Goal: Task Accomplishment & Management: Manage account settings

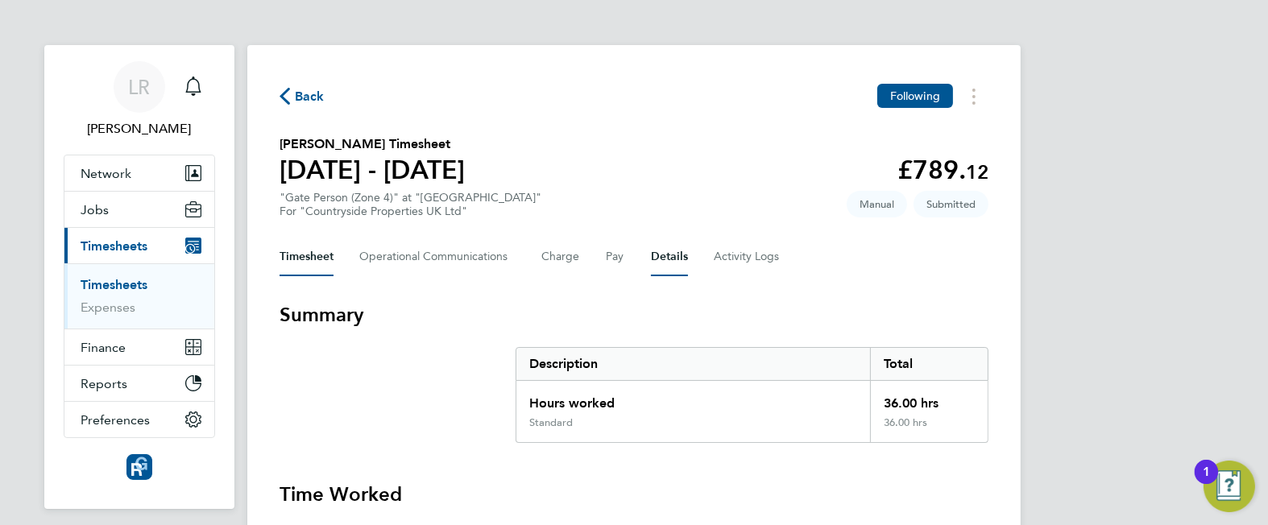
click at [669, 259] on button "Details" at bounding box center [669, 257] width 37 height 39
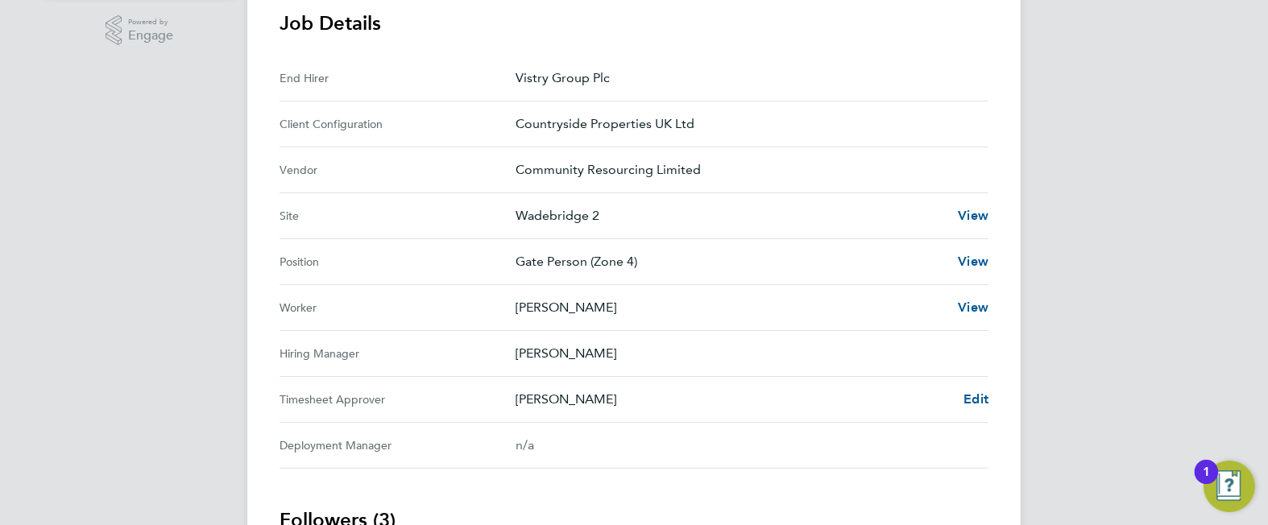
scroll to position [514, 0]
click at [976, 395] on span "Edit" at bounding box center [975, 398] width 25 height 15
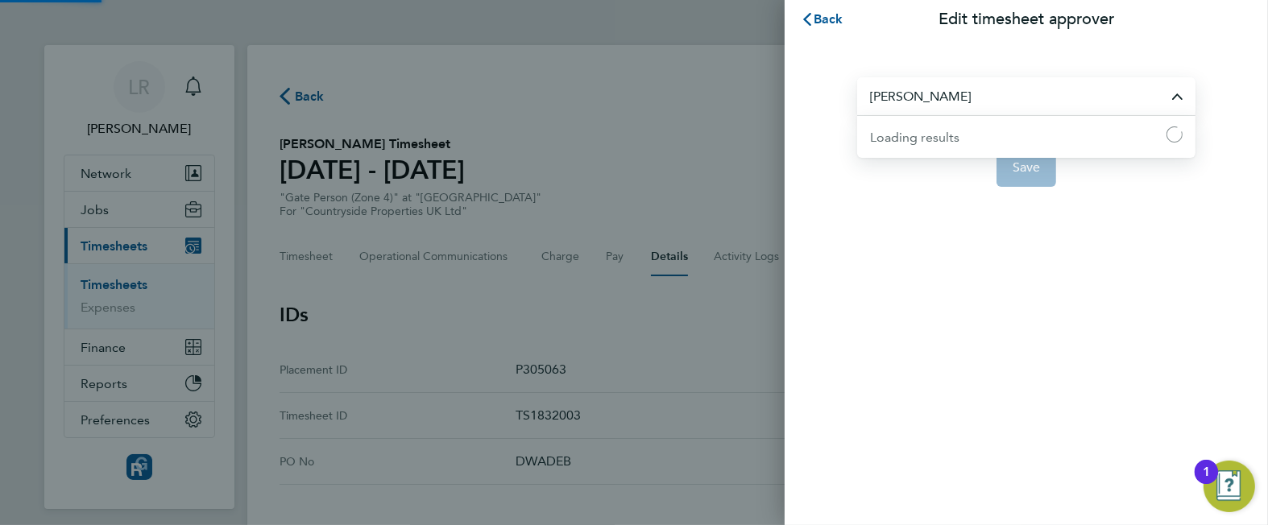
click at [969, 101] on input "[PERSON_NAME]" at bounding box center [1026, 96] width 338 height 38
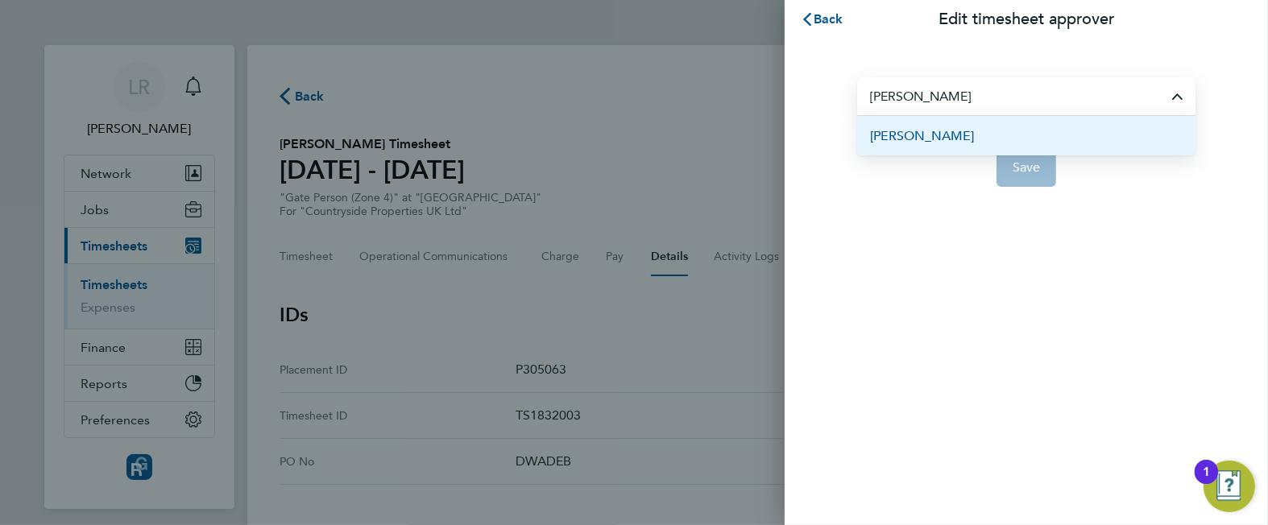
click at [912, 134] on span "[PERSON_NAME]" at bounding box center [922, 135] width 104 height 19
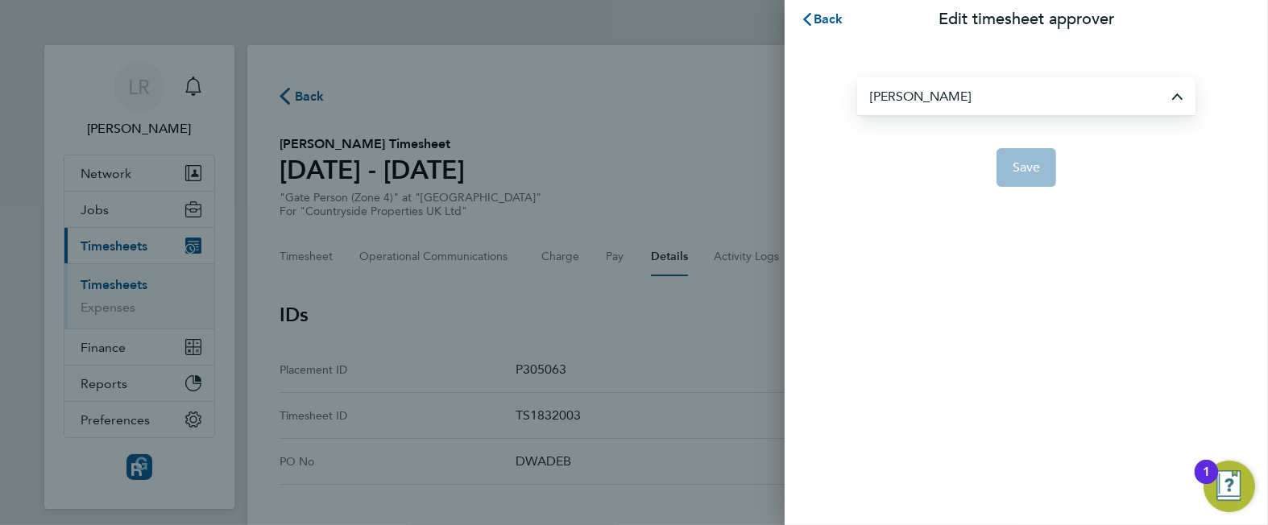
type input "[PERSON_NAME]"
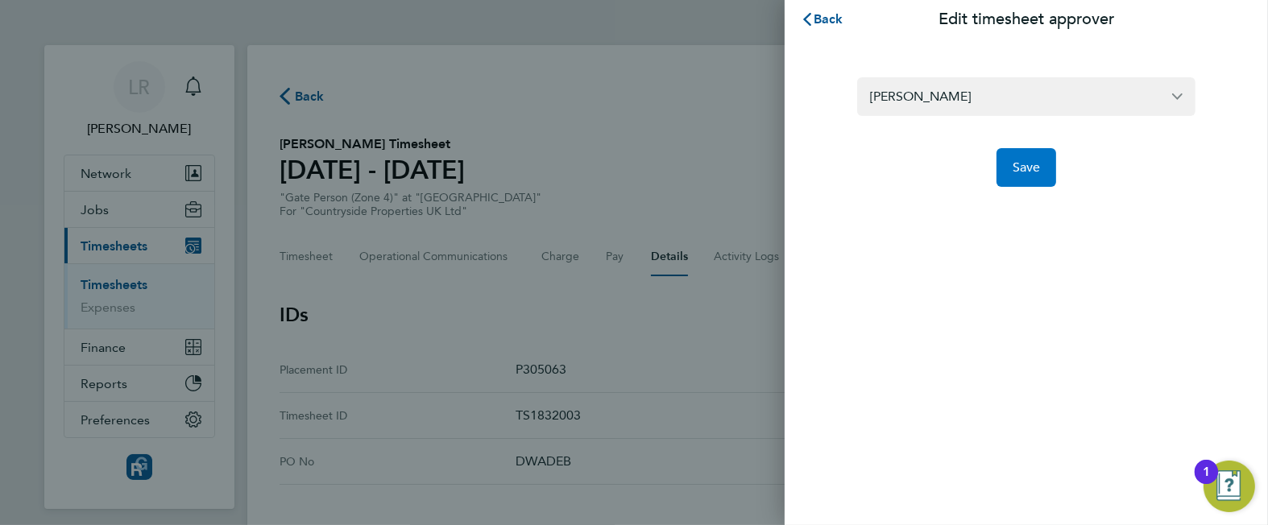
click at [1029, 169] on span "Save" at bounding box center [1026, 167] width 28 height 16
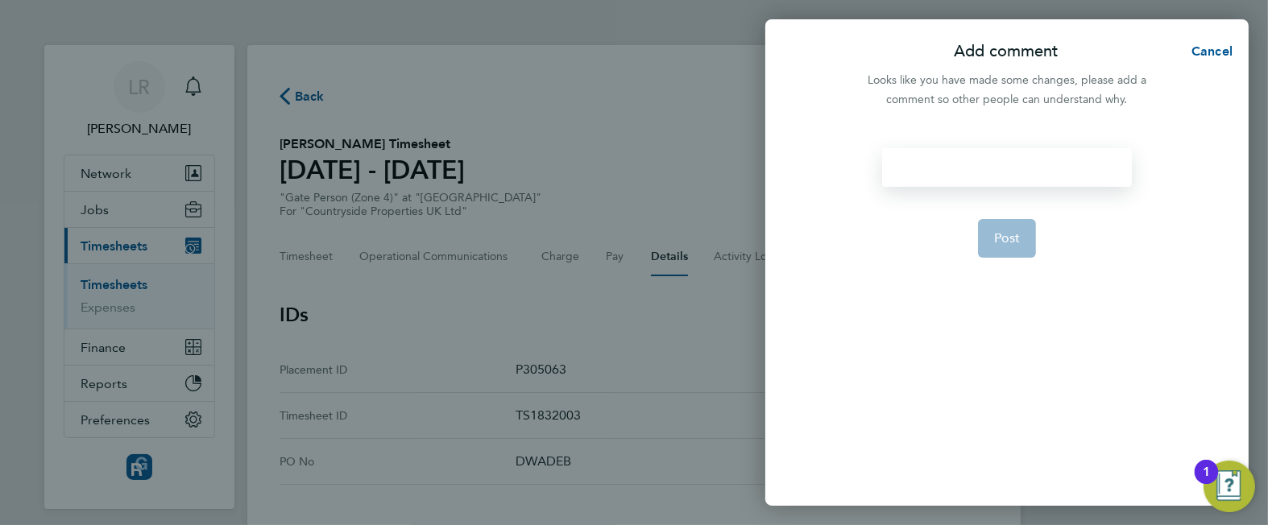
click at [950, 173] on div at bounding box center [1006, 167] width 249 height 39
click at [932, 162] on div at bounding box center [1006, 167] width 249 height 39
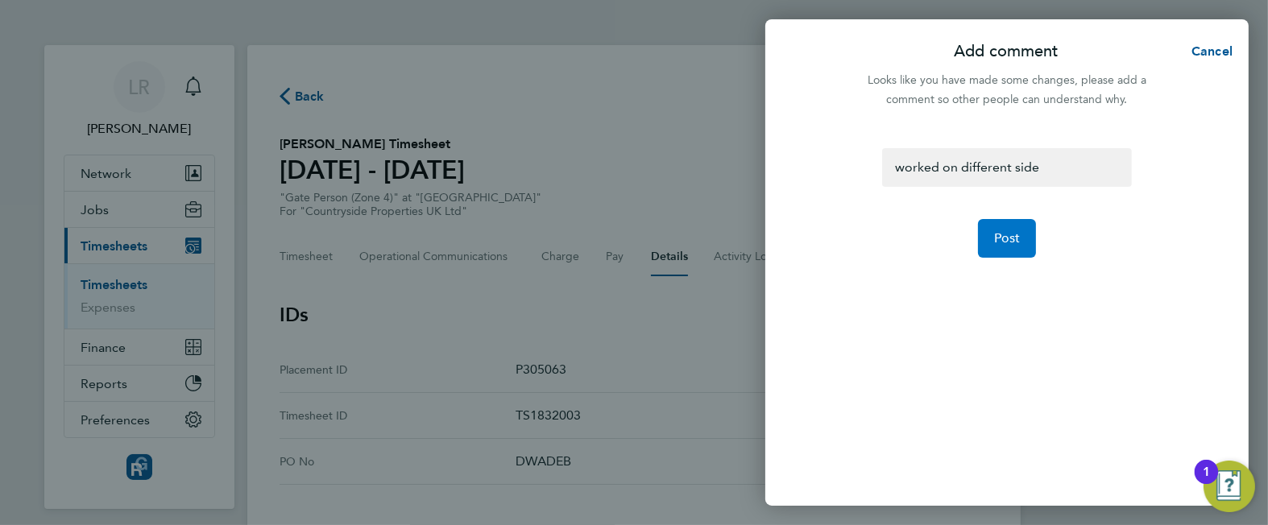
click at [1004, 232] on span "Post" at bounding box center [1007, 238] width 27 height 16
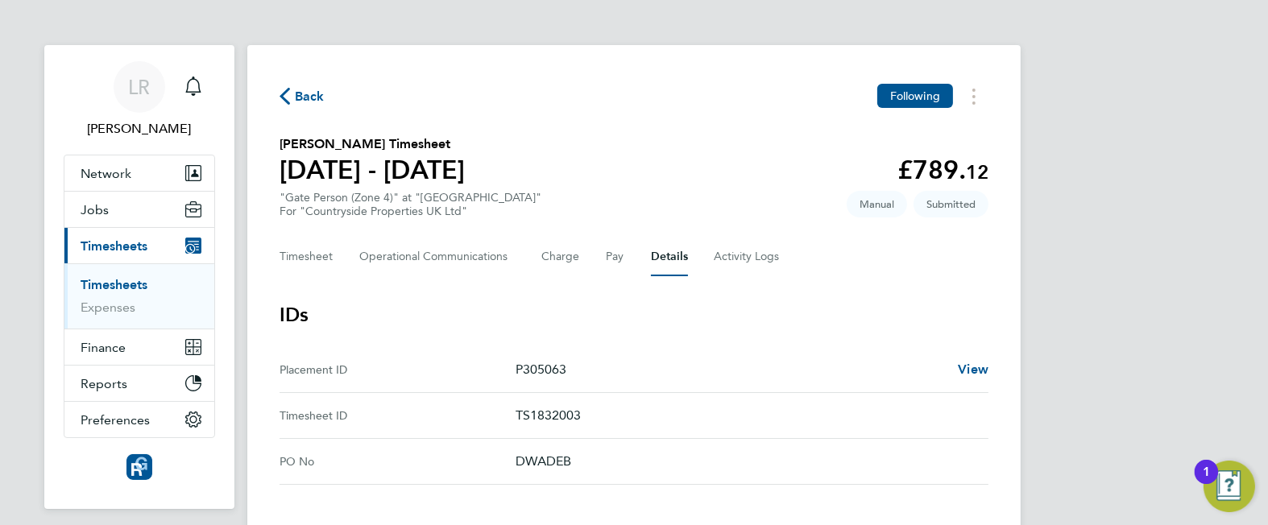
click at [295, 101] on span "Back" at bounding box center [310, 96] width 30 height 19
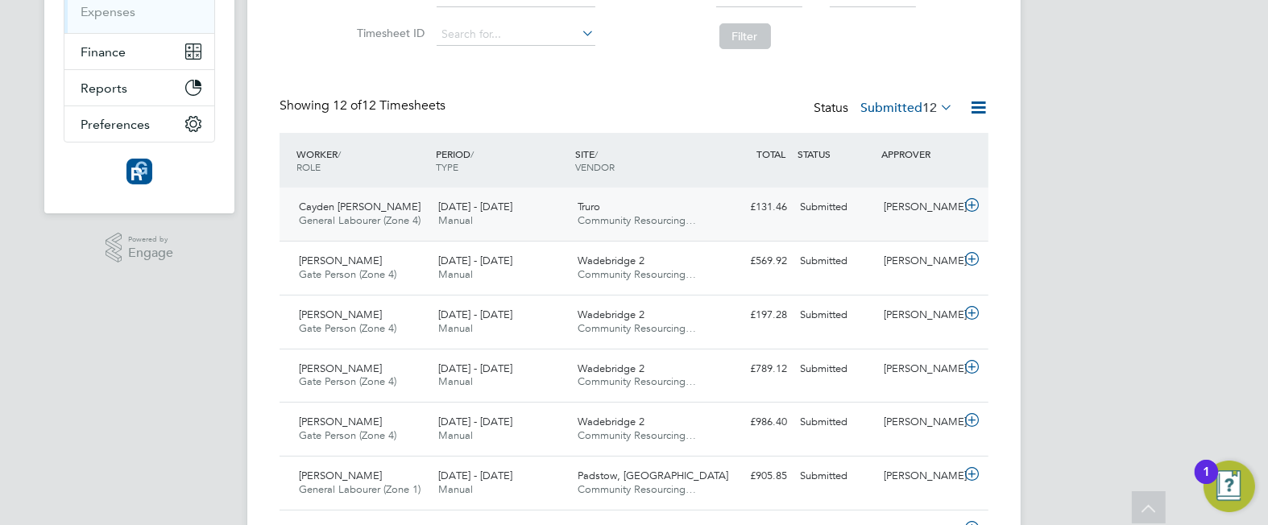
click at [530, 216] on div "15 - 21 Sep 2025 Manual" at bounding box center [501, 214] width 139 height 40
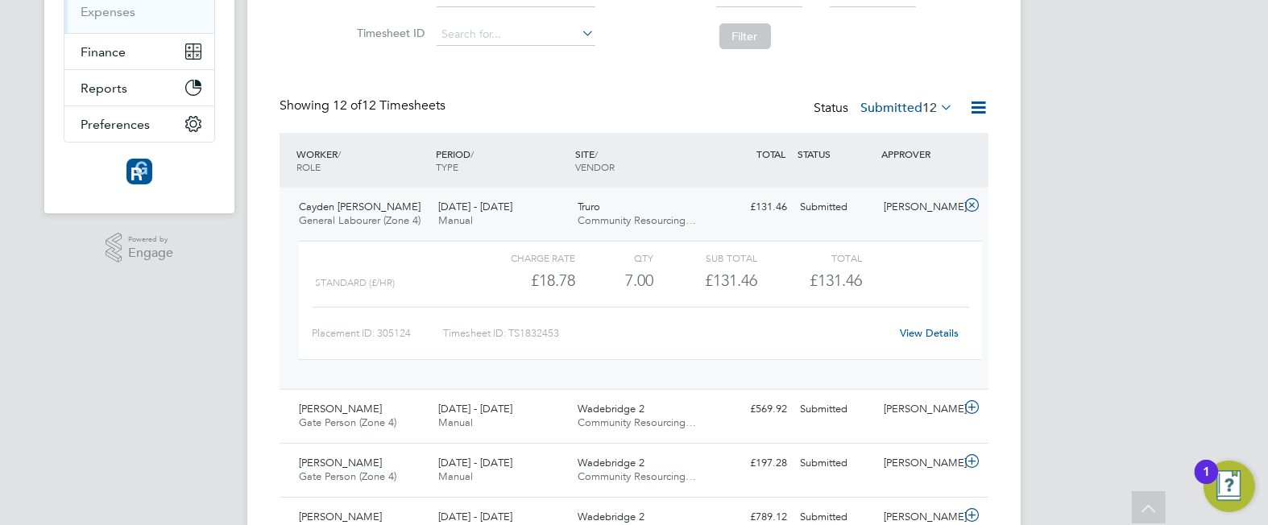
click at [923, 333] on link "View Details" at bounding box center [929, 333] width 59 height 14
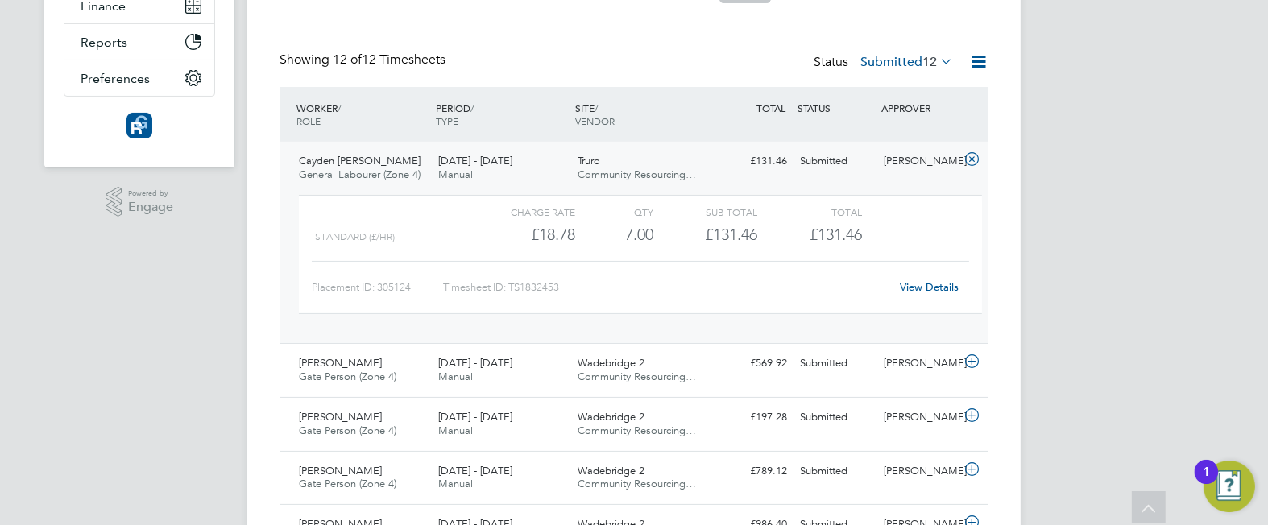
scroll to position [342, 0]
click at [395, 361] on div "Jeremy Endean Gate Person (Zone 4) 15 - 21 Sep 2025" at bounding box center [361, 370] width 139 height 40
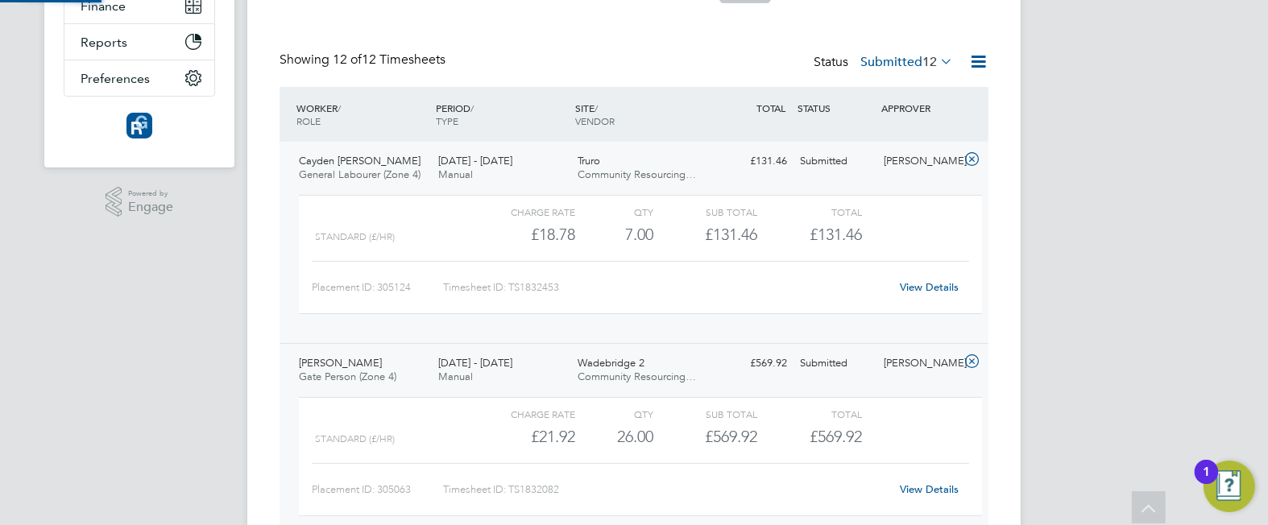
scroll to position [27, 156]
click at [929, 484] on link "View Details" at bounding box center [929, 489] width 59 height 14
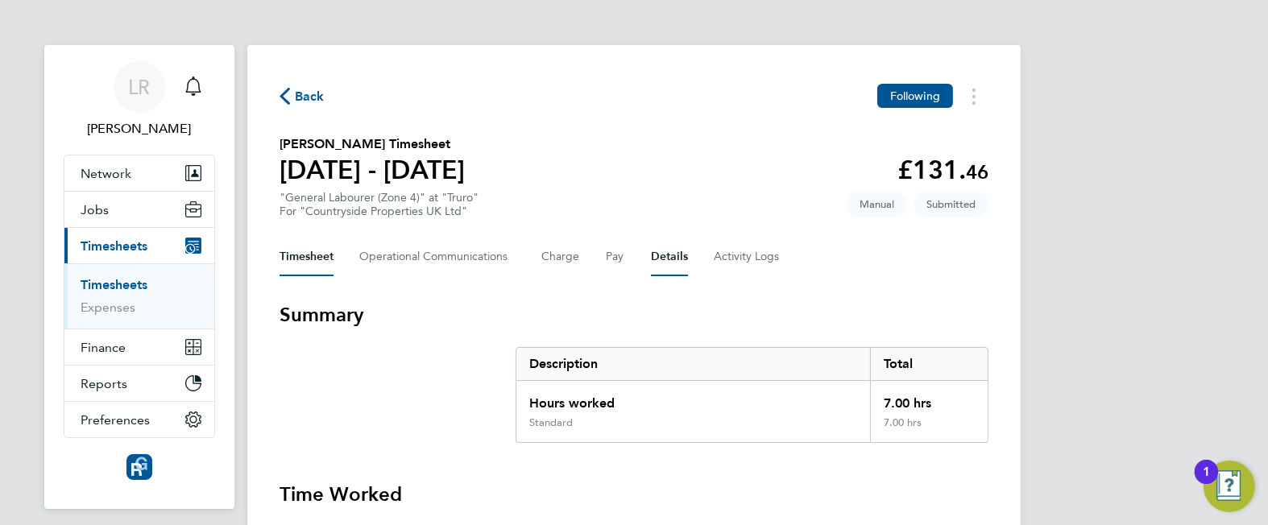
click at [653, 251] on button "Details" at bounding box center [669, 257] width 37 height 39
click at [652, 264] on button "Details" at bounding box center [669, 257] width 37 height 39
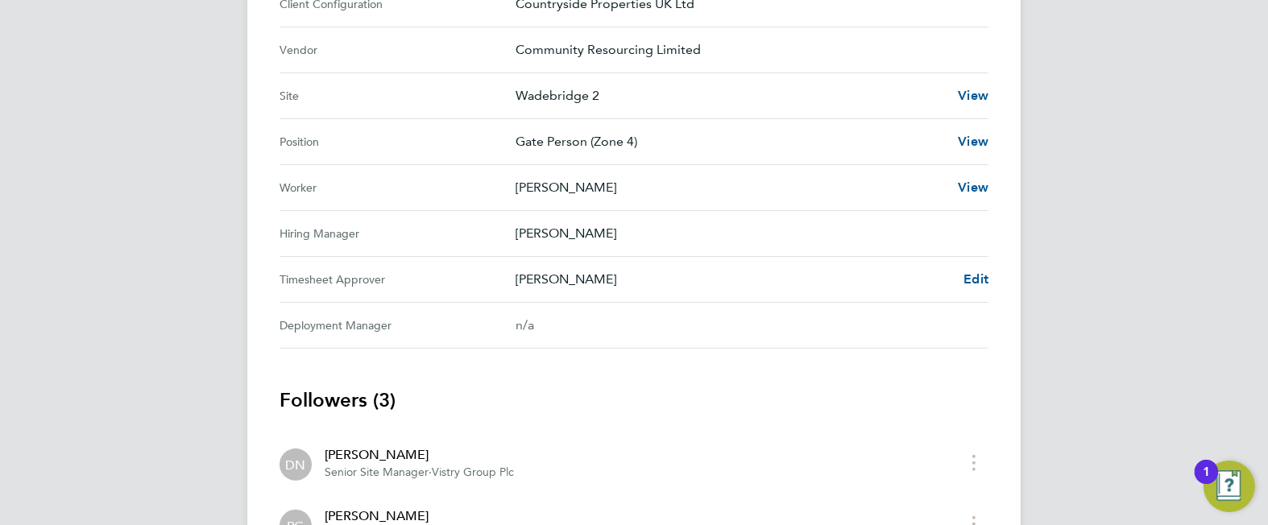
scroll to position [634, 0]
click at [973, 276] on span "Edit" at bounding box center [975, 278] width 25 height 15
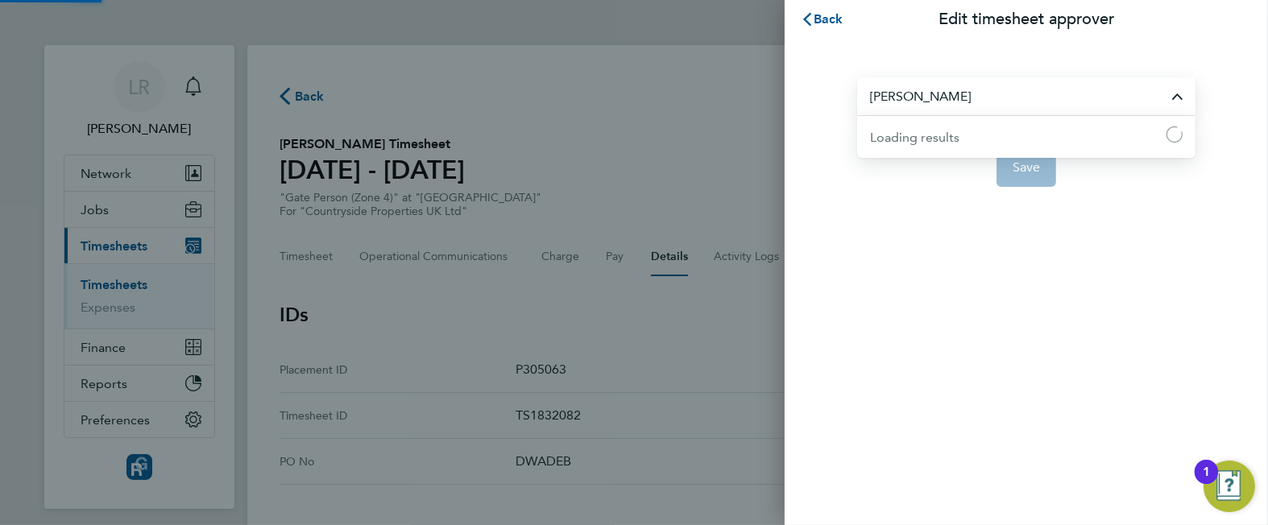
click at [911, 97] on input "[PERSON_NAME]" at bounding box center [1026, 96] width 338 height 38
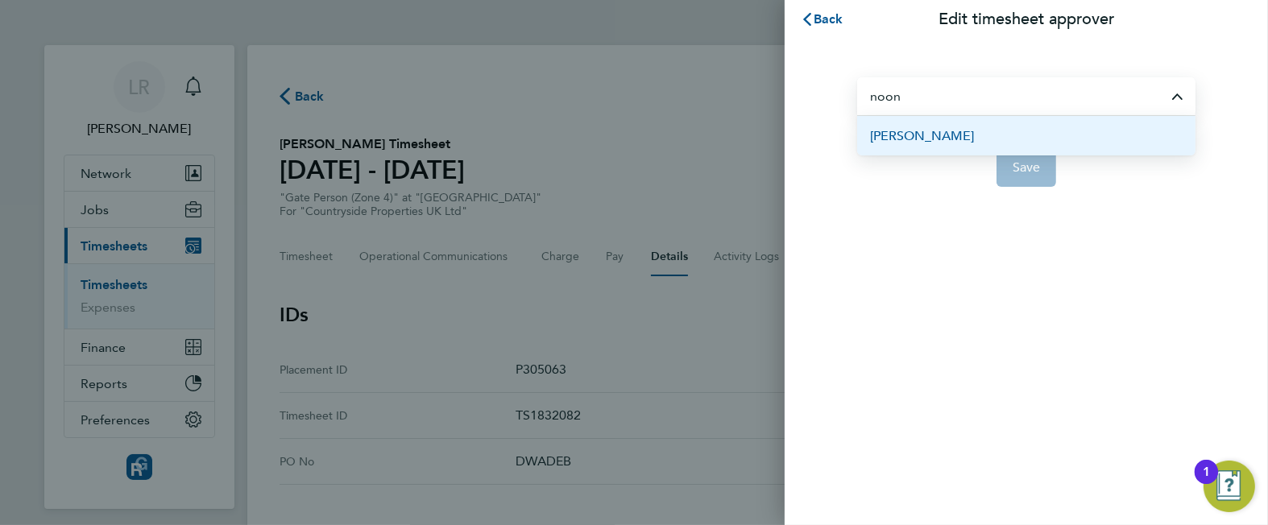
click at [904, 134] on span "[PERSON_NAME]" at bounding box center [922, 135] width 104 height 19
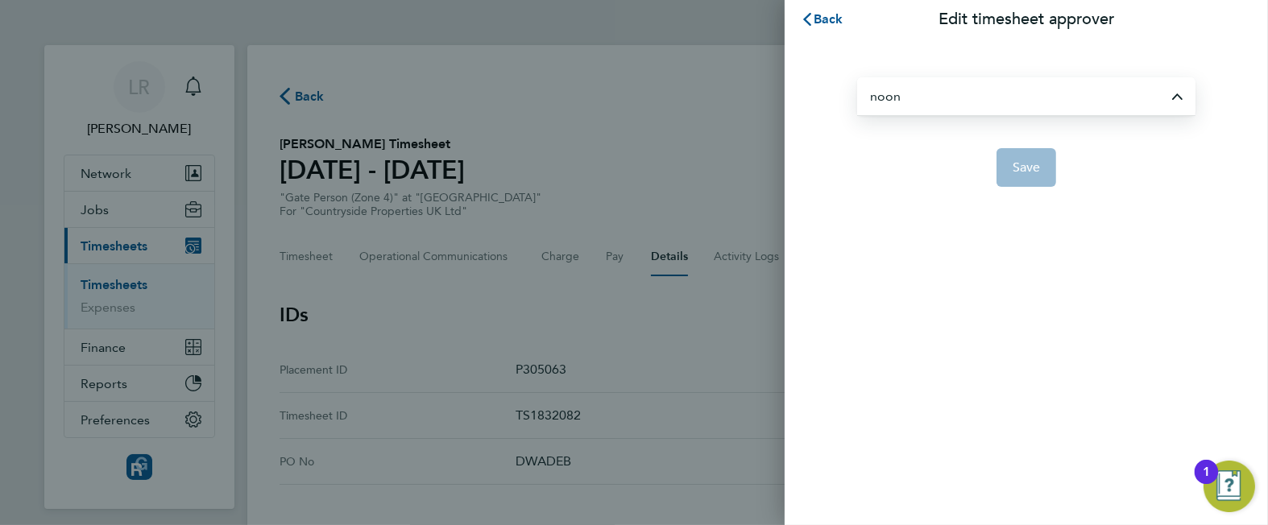
type input "[PERSON_NAME]"
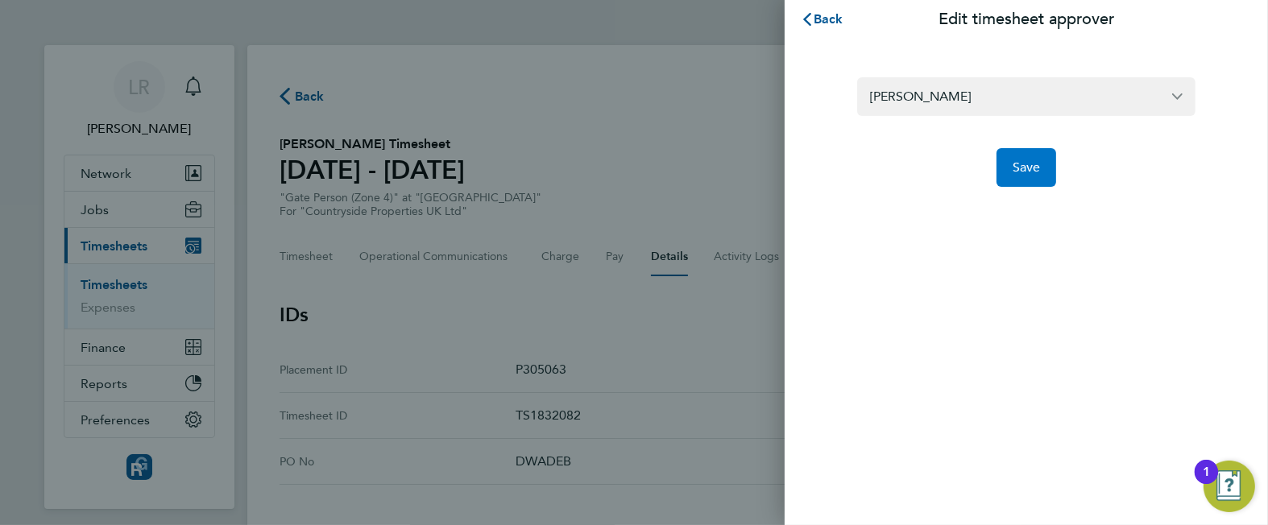
click at [1019, 160] on span "Save" at bounding box center [1026, 167] width 28 height 16
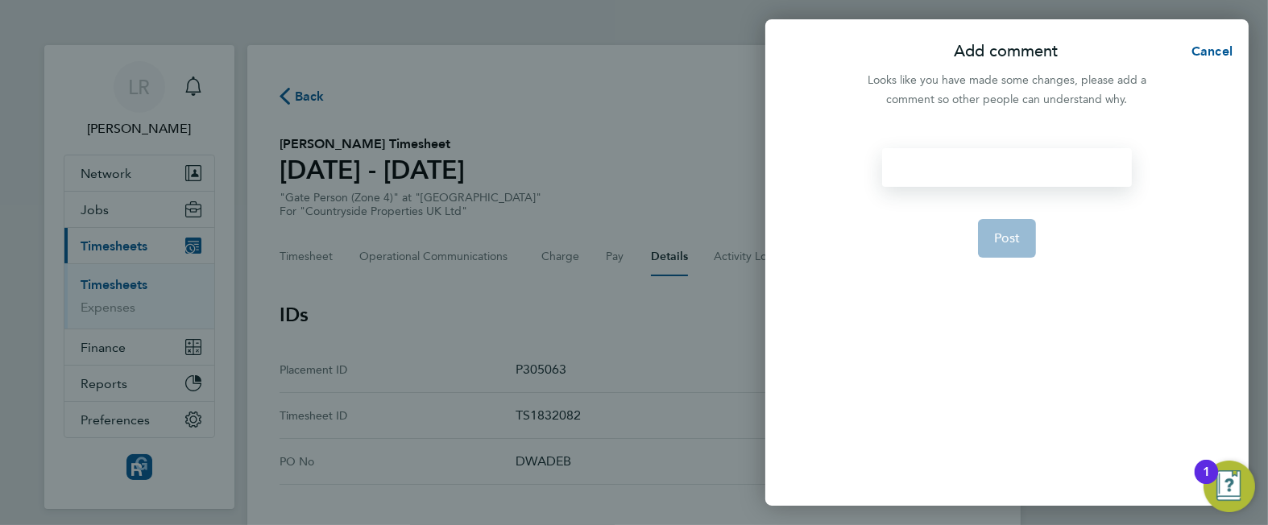
click at [982, 157] on div at bounding box center [1006, 167] width 249 height 39
drag, startPoint x: 1044, startPoint y: 168, endPoint x: 863, endPoint y: 168, distance: 181.2
click at [863, 168] on div "worked on different side Post" at bounding box center [1006, 317] width 483 height 377
copy div "worked on different side"
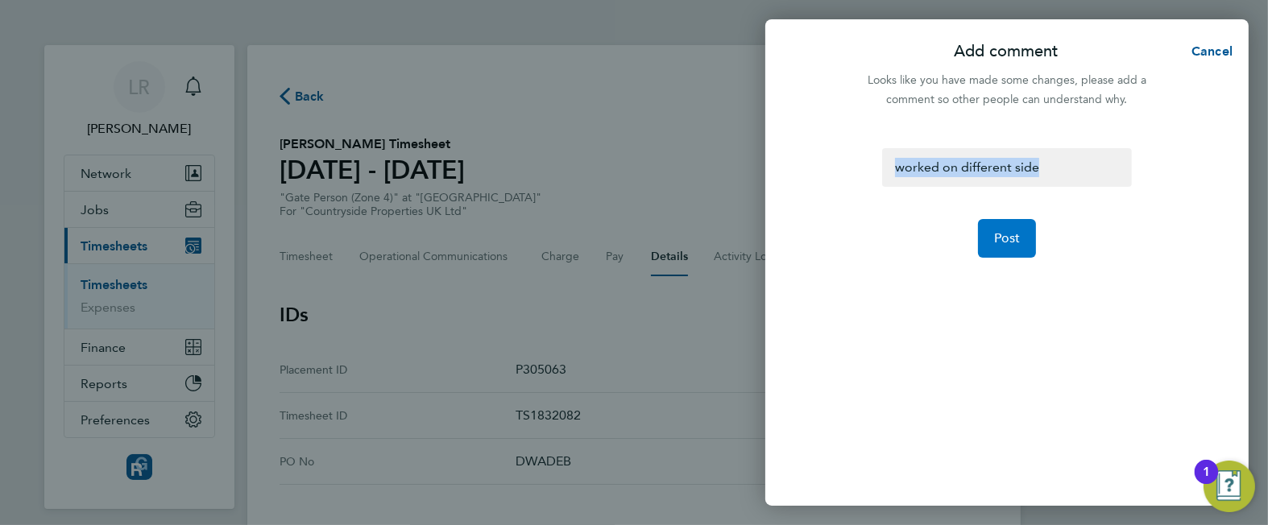
click at [1020, 242] on button "Post" at bounding box center [1007, 238] width 59 height 39
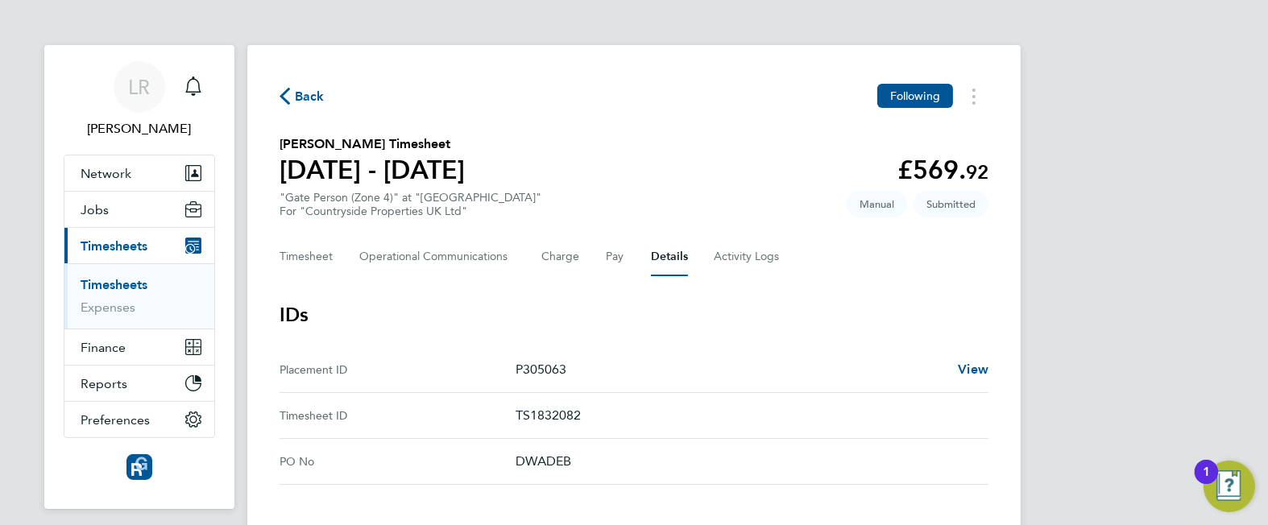
click at [292, 93] on span "Back" at bounding box center [301, 95] width 45 height 15
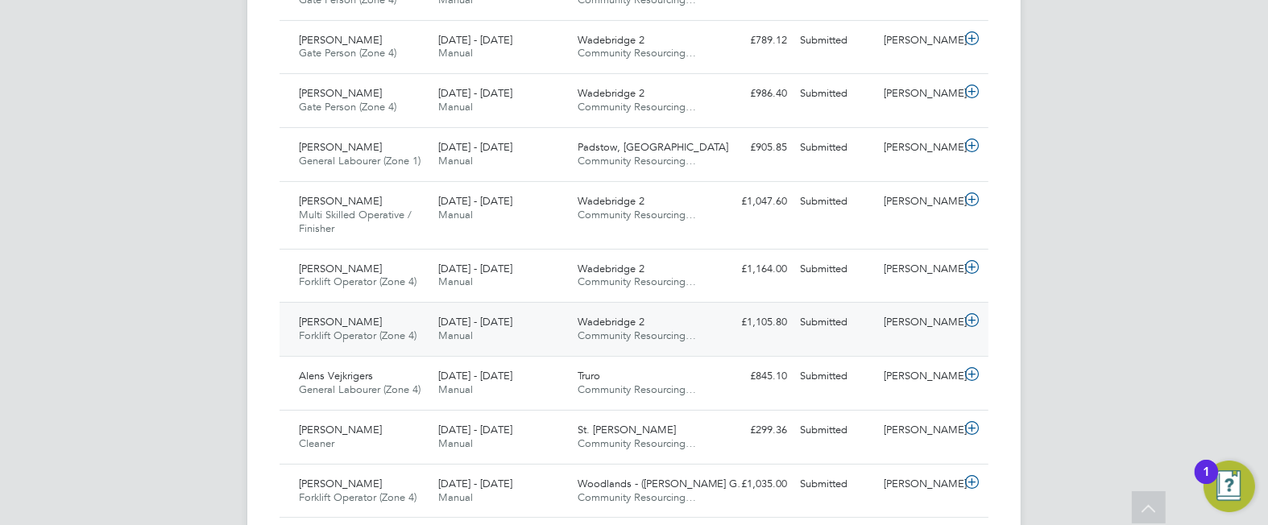
click at [671, 324] on div "Wadebridge 2 Community Resourcing…" at bounding box center [640, 329] width 139 height 40
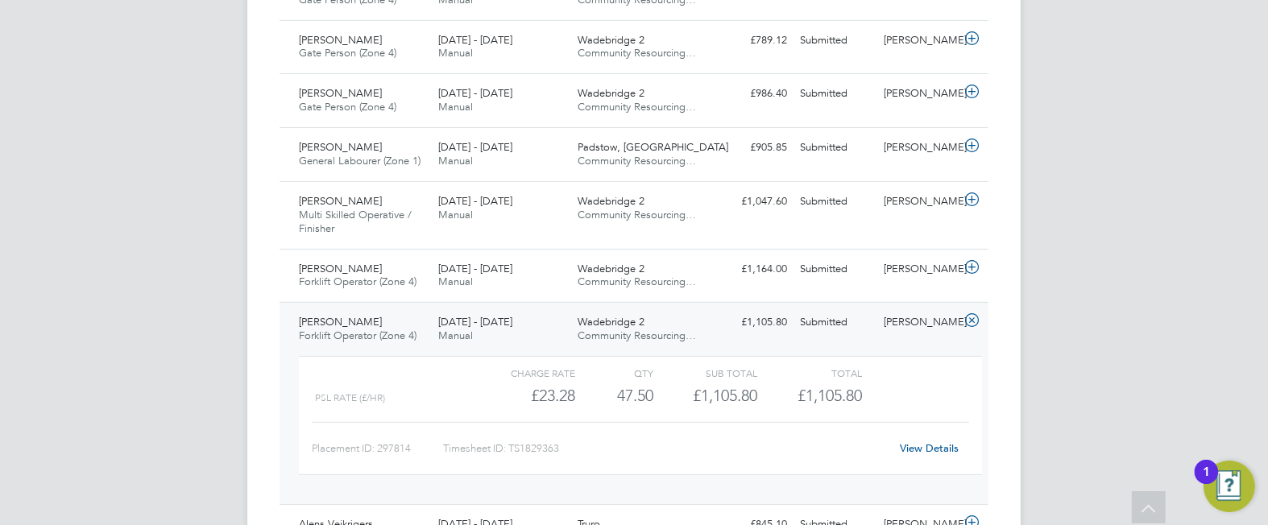
click at [922, 445] on link "View Details" at bounding box center [929, 448] width 59 height 14
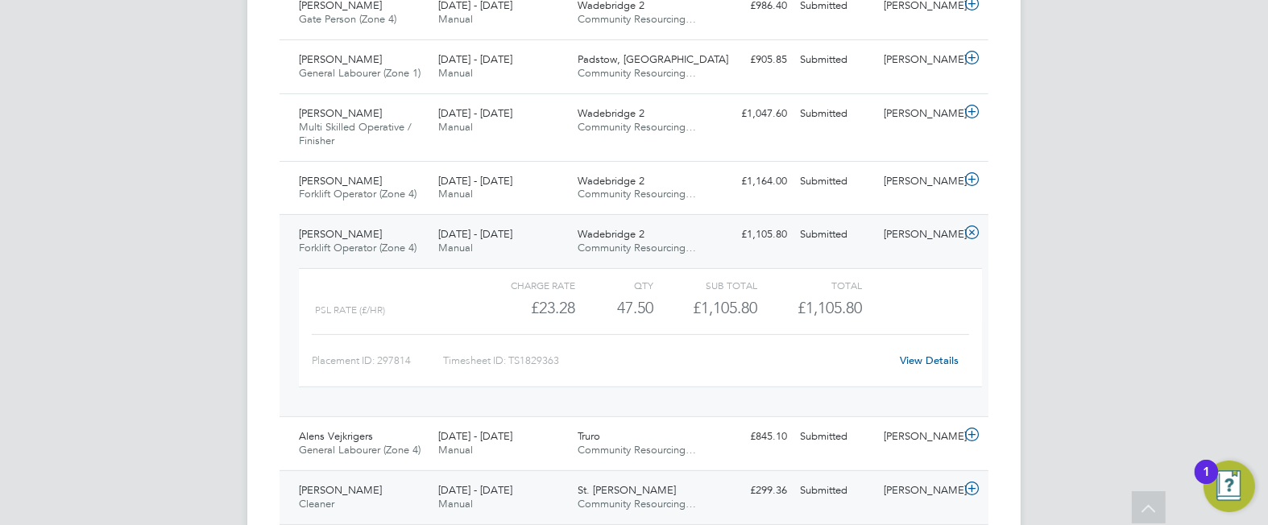
scroll to position [709, 0]
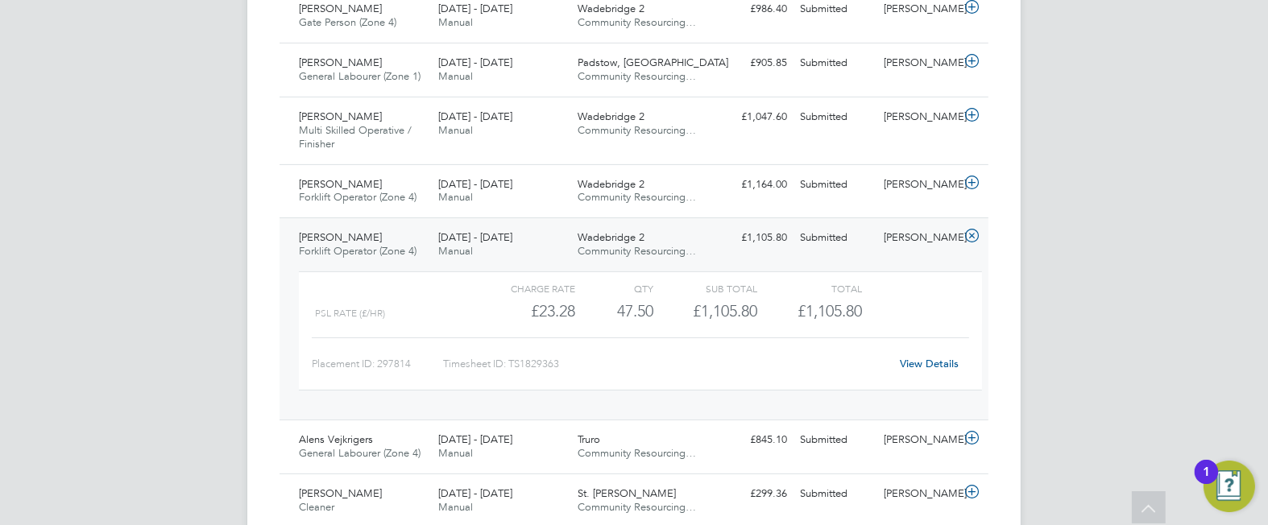
click at [862, 246] on div "Submitted" at bounding box center [835, 238] width 84 height 27
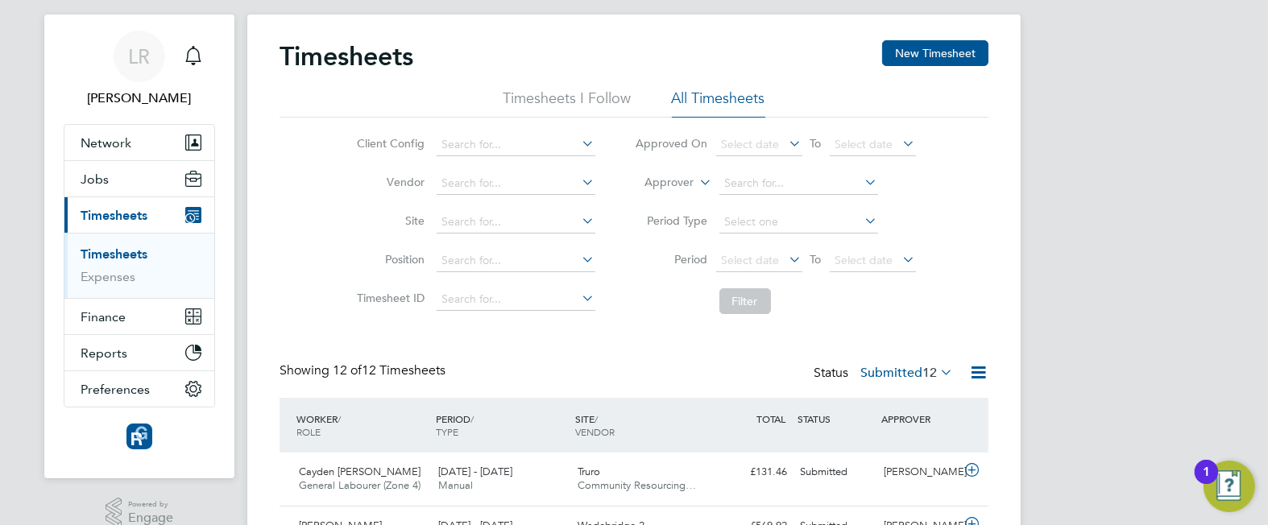
scroll to position [0, 0]
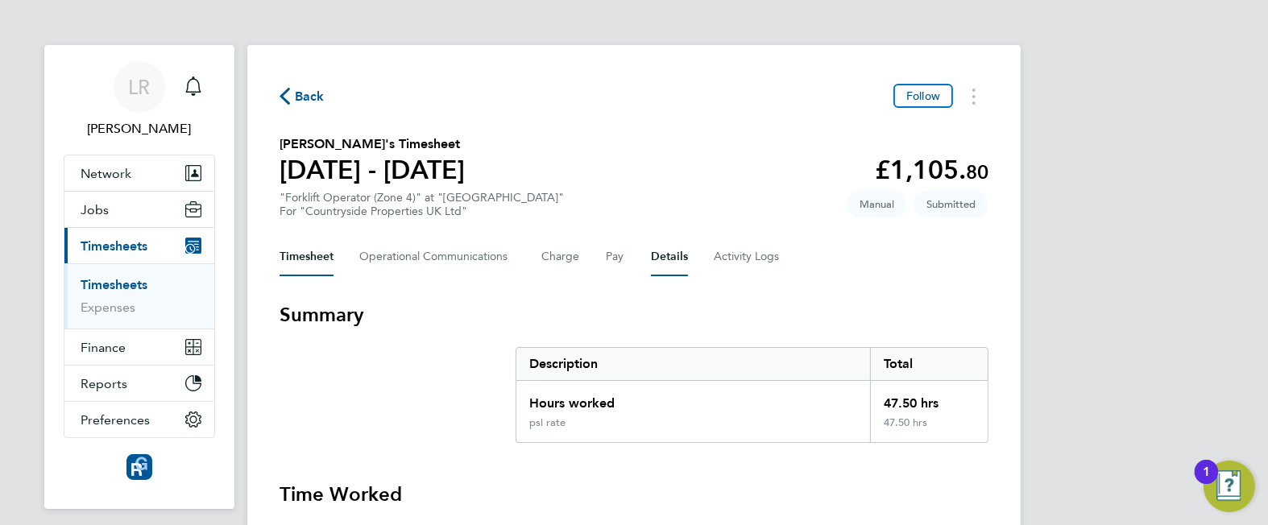
click at [660, 259] on button "Details" at bounding box center [669, 257] width 37 height 39
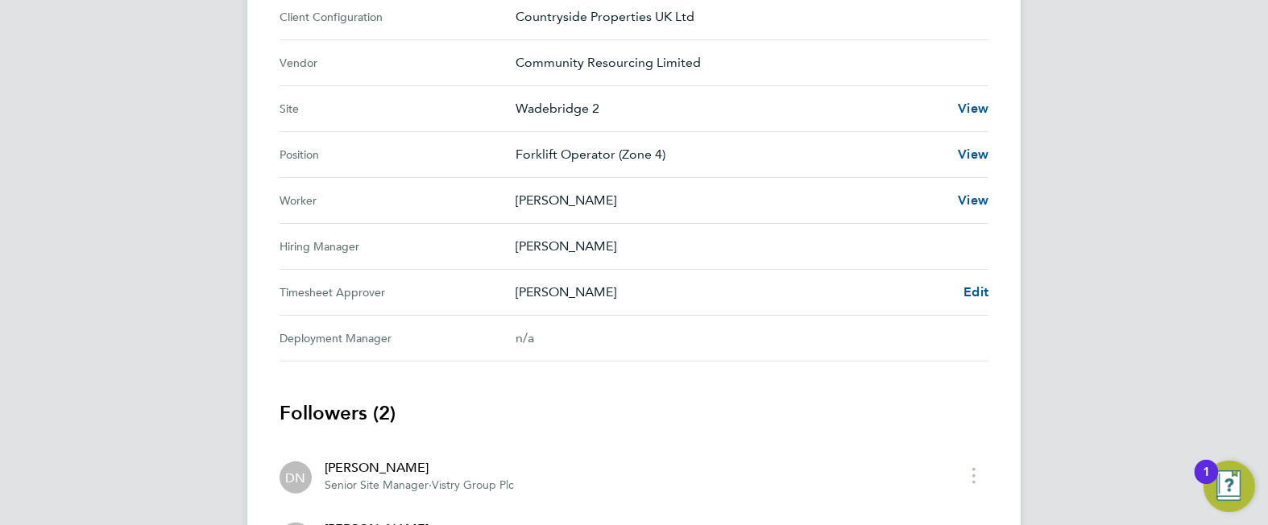
scroll to position [631, 0]
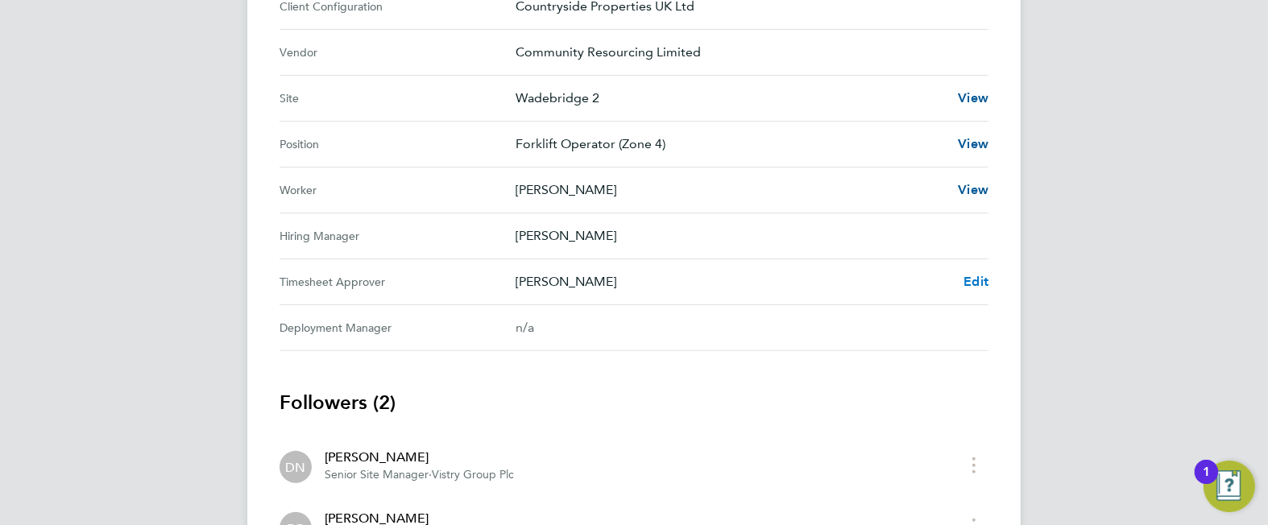
click at [974, 276] on span "Edit" at bounding box center [975, 281] width 25 height 15
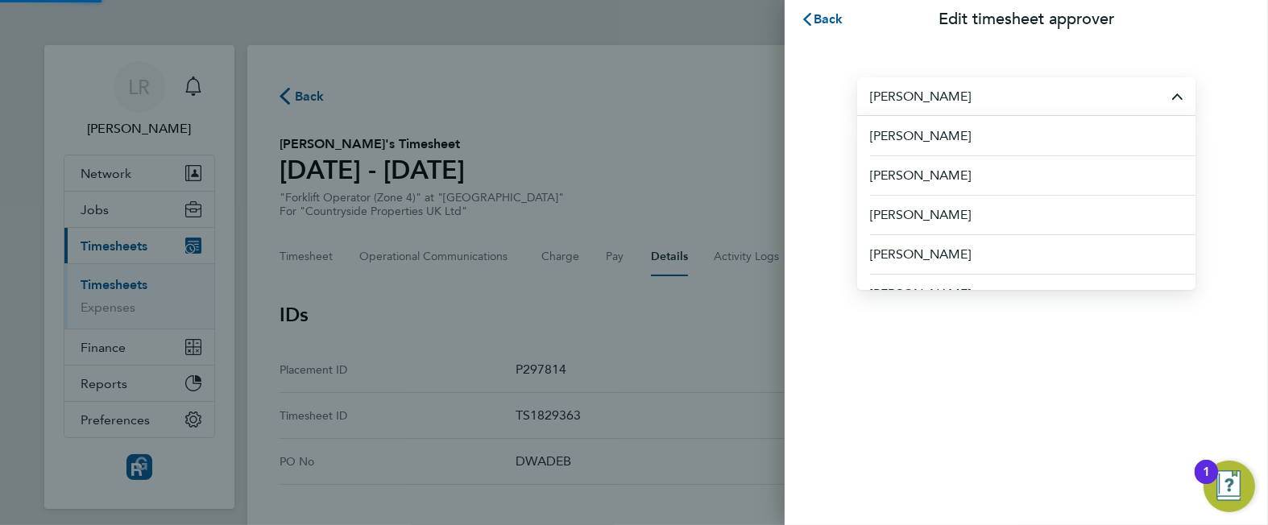
click at [945, 106] on input "[PERSON_NAME]" at bounding box center [1026, 96] width 338 height 38
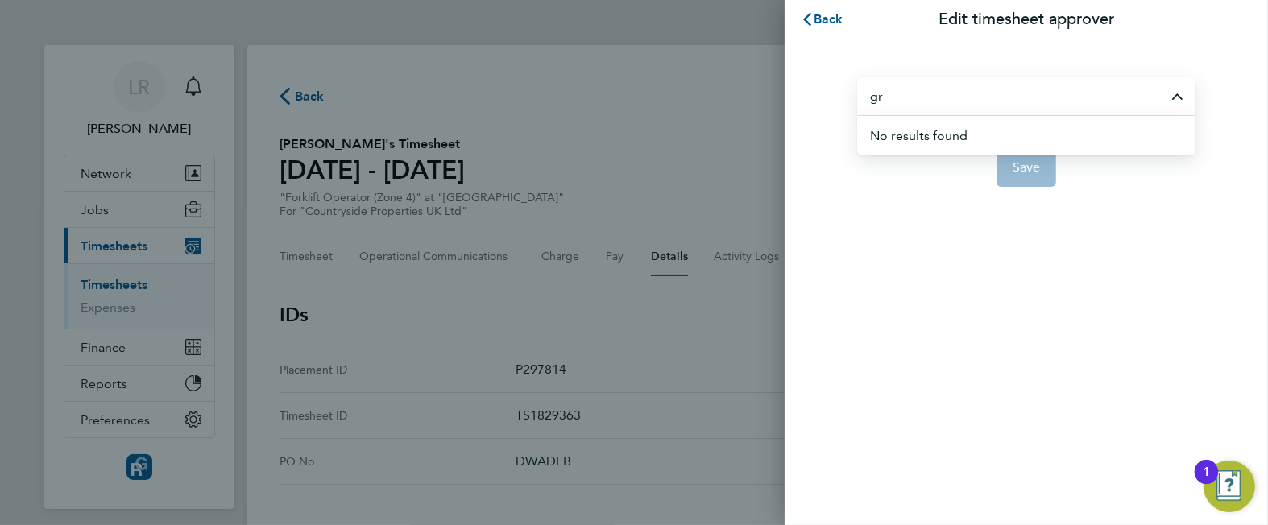
type input "g"
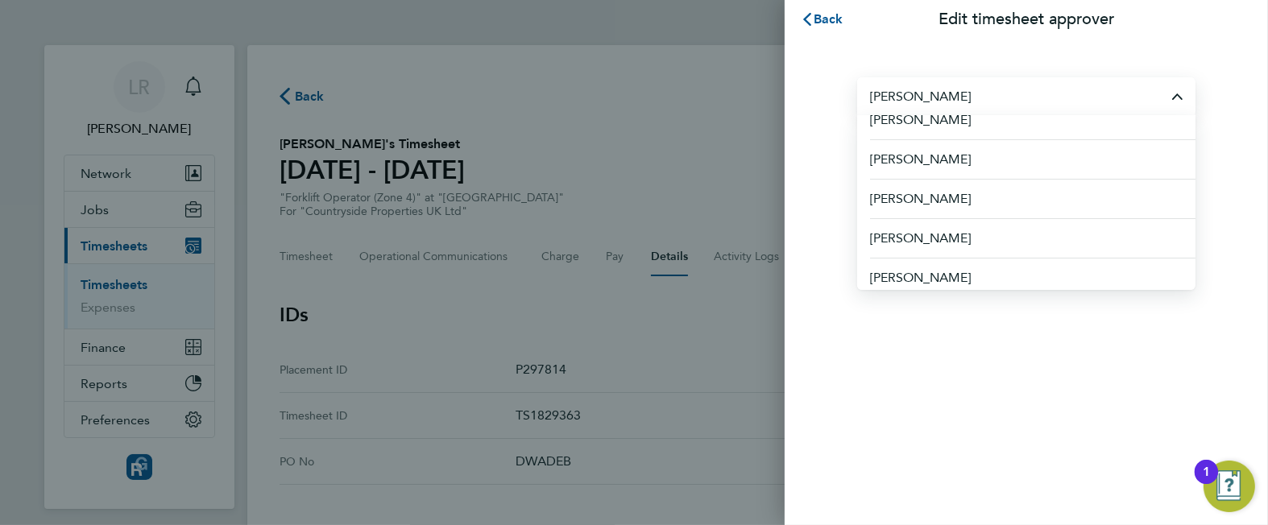
scroll to position [294, 0]
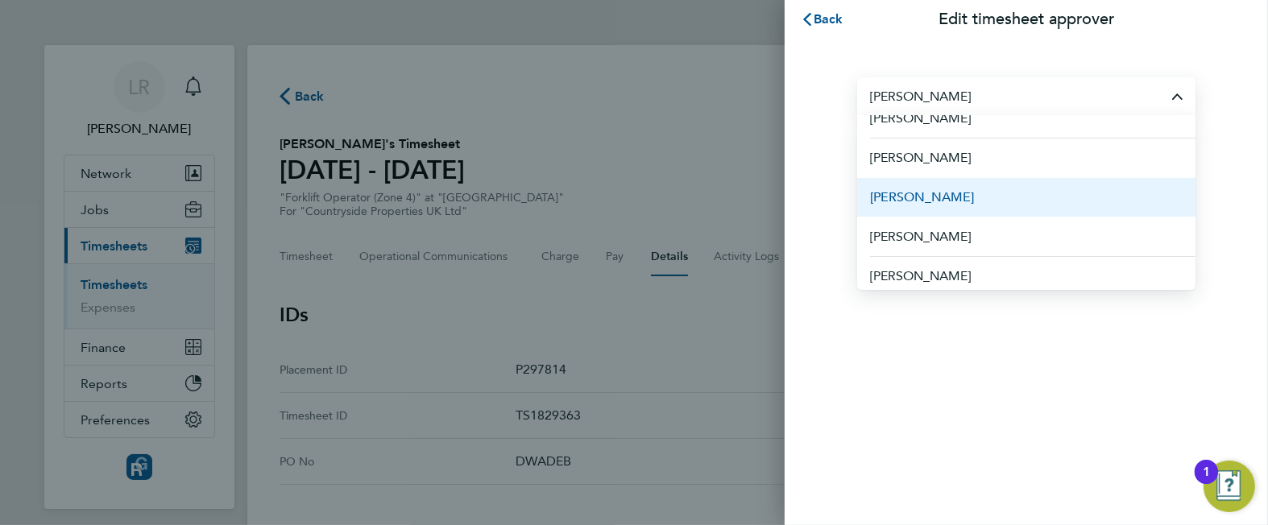
click at [931, 191] on span "[PERSON_NAME]" at bounding box center [922, 197] width 104 height 19
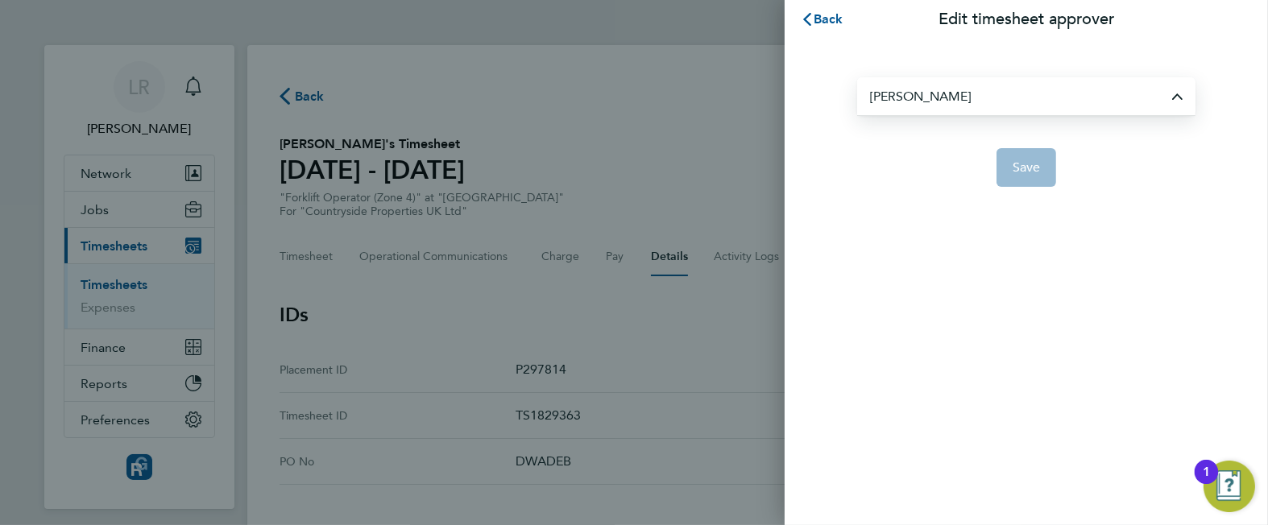
type input "[PERSON_NAME]"
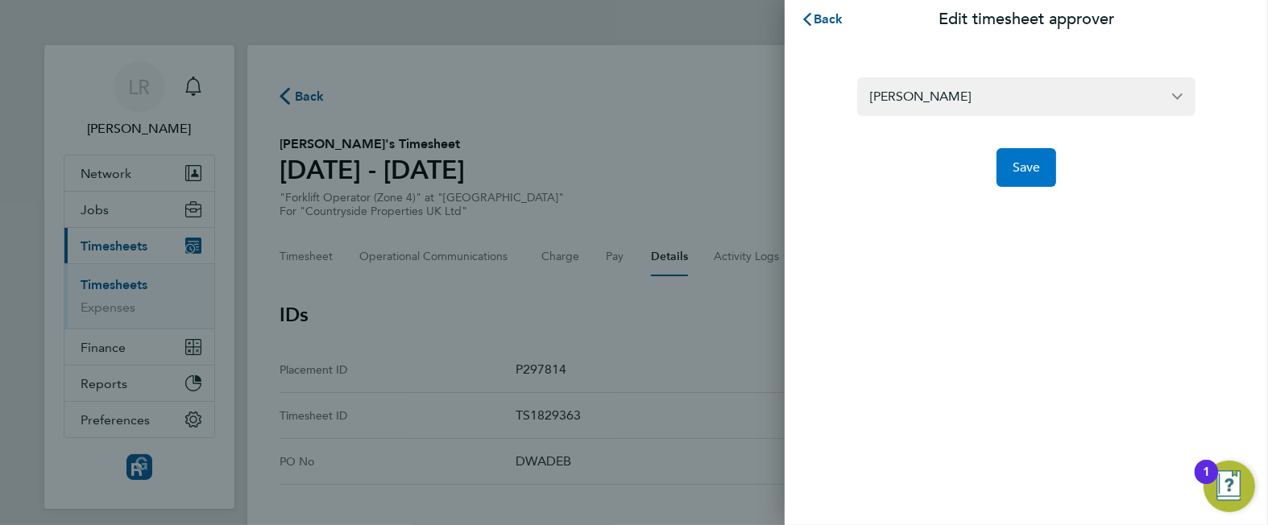
click at [1035, 169] on span "Save" at bounding box center [1026, 167] width 28 height 16
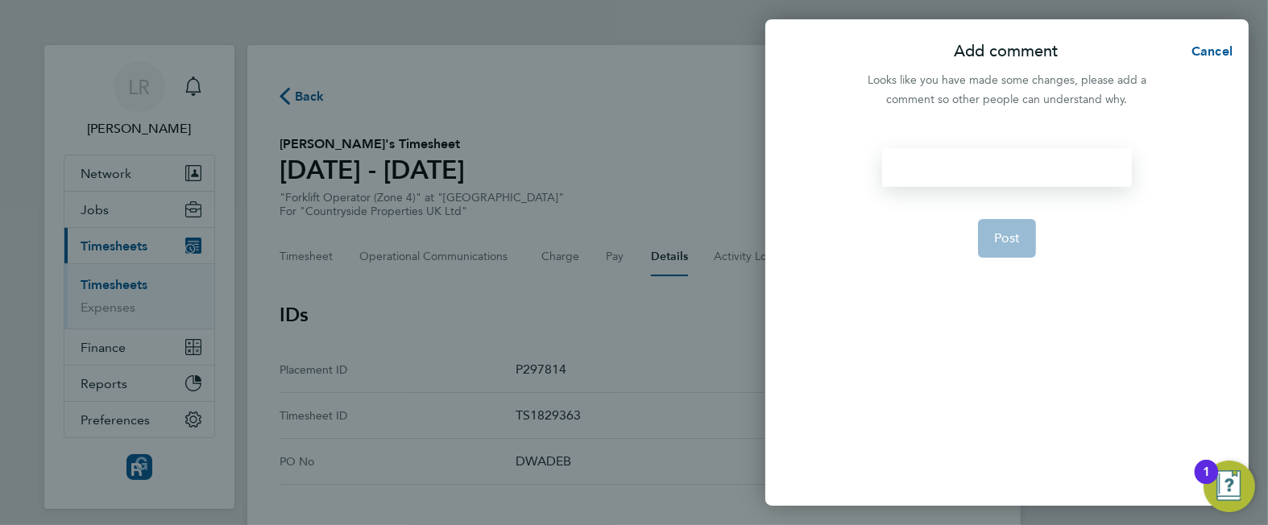
click at [969, 164] on div at bounding box center [1006, 167] width 249 height 39
paste div
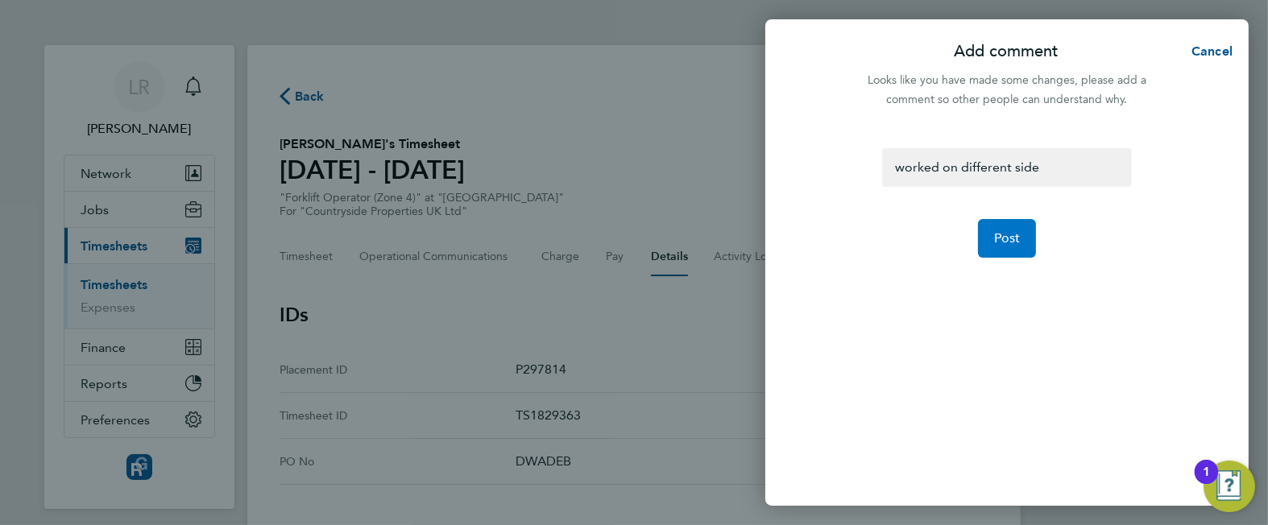
click at [1000, 246] on button "Post" at bounding box center [1007, 238] width 59 height 39
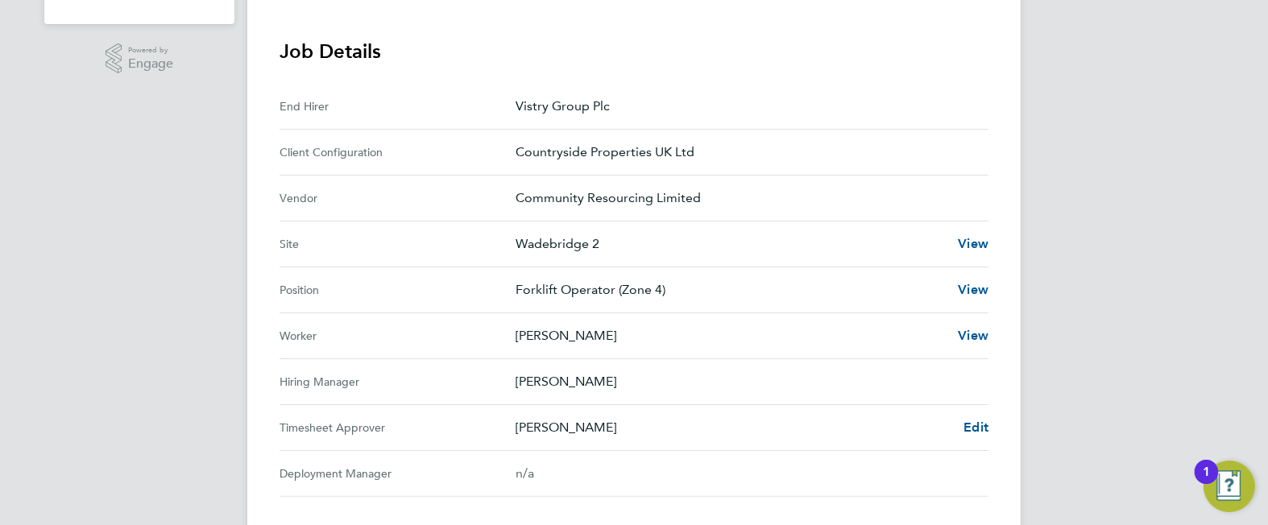
scroll to position [499, 0]
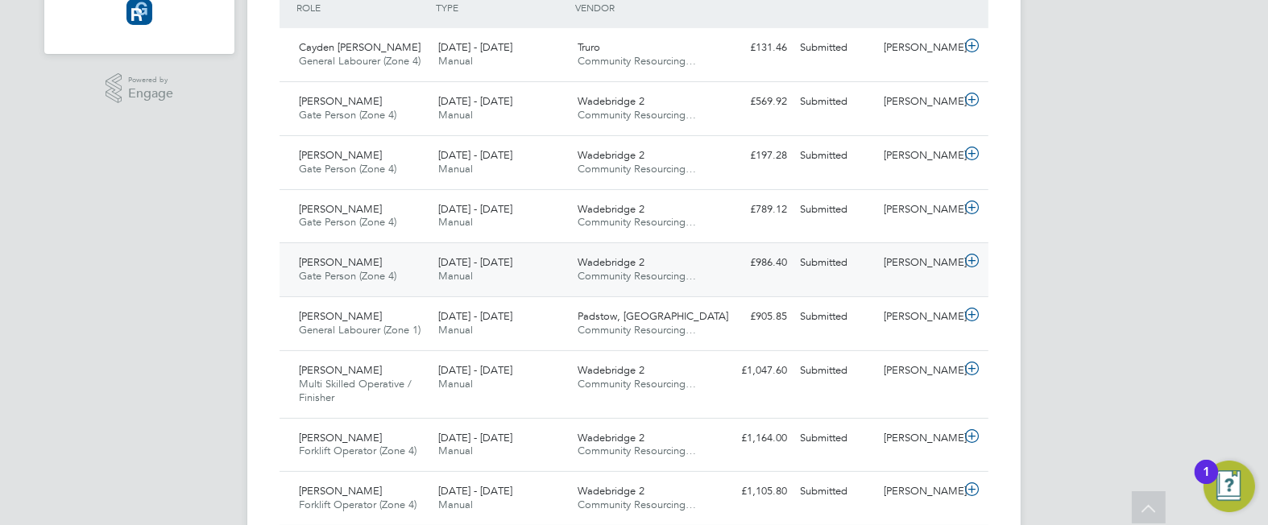
click at [741, 259] on div "£986.40 Submitted" at bounding box center [752, 263] width 84 height 27
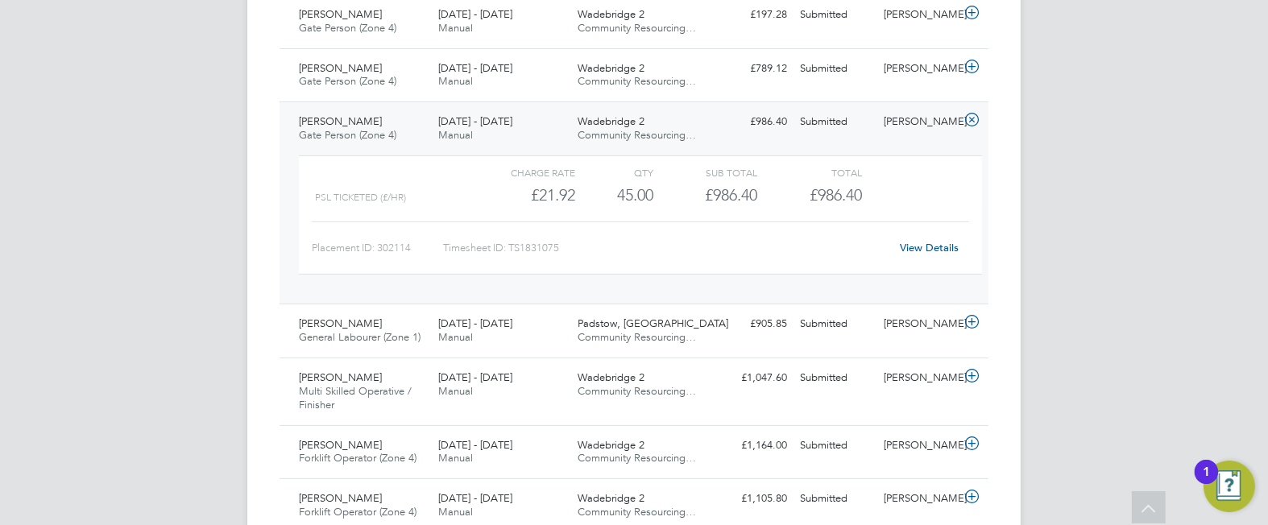
click at [924, 245] on link "View Details" at bounding box center [929, 248] width 59 height 14
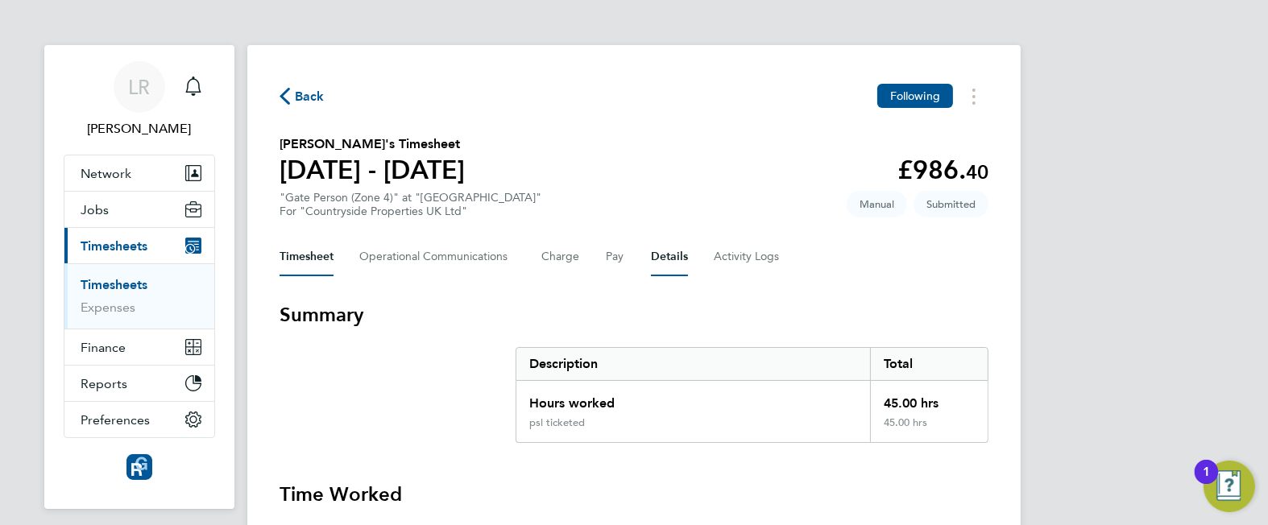
click at [651, 258] on button "Details" at bounding box center [669, 257] width 37 height 39
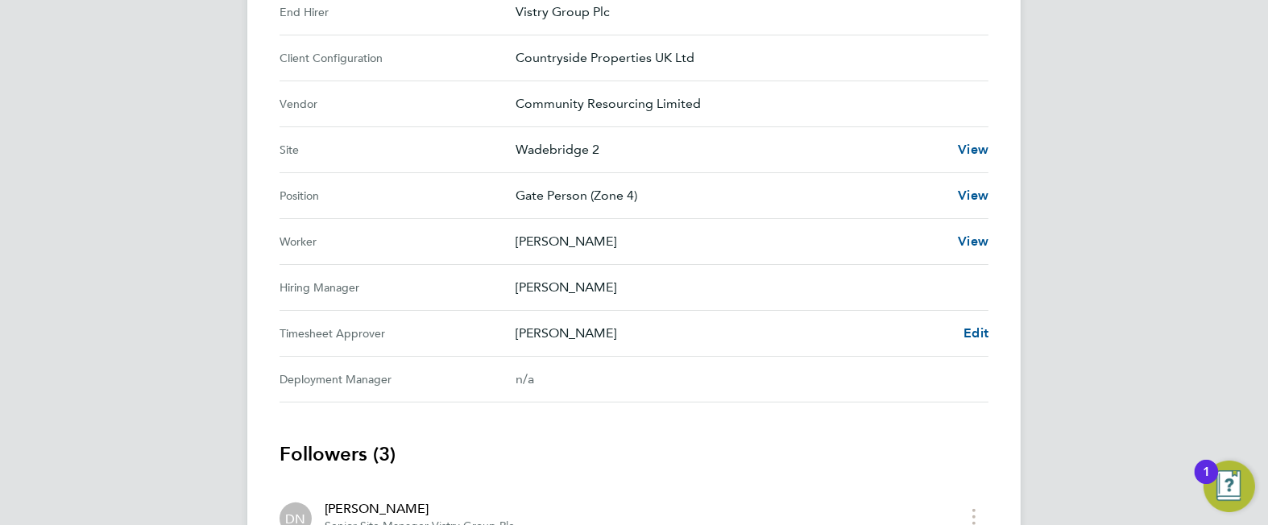
scroll to position [580, 0]
click at [972, 329] on span "Edit" at bounding box center [975, 332] width 25 height 15
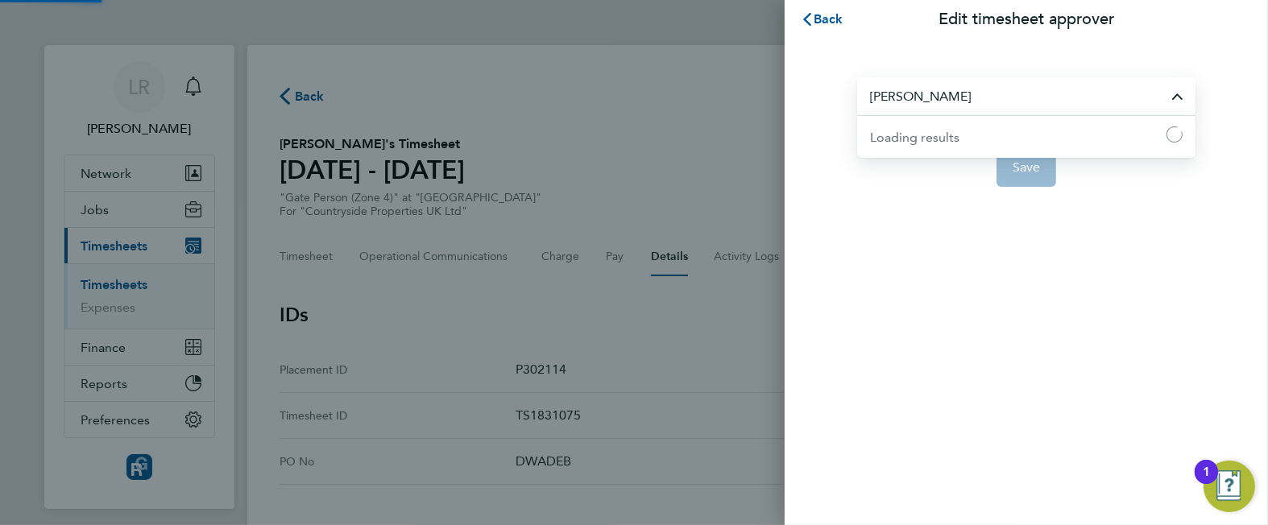
click at [910, 102] on input "[PERSON_NAME]" at bounding box center [1026, 96] width 338 height 38
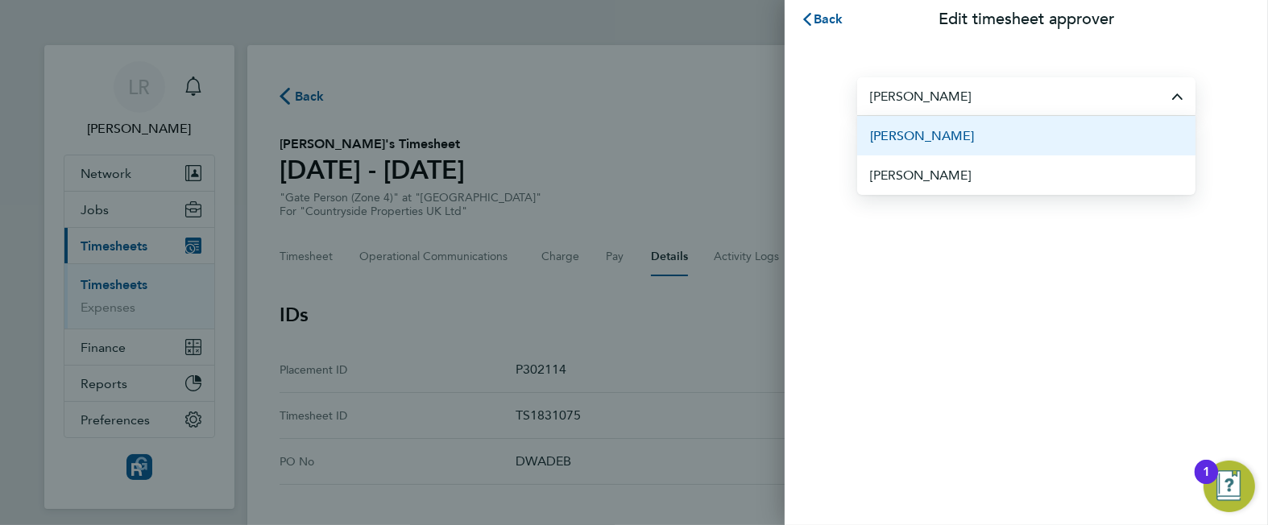
click at [910, 135] on span "[PERSON_NAME]" at bounding box center [922, 135] width 104 height 19
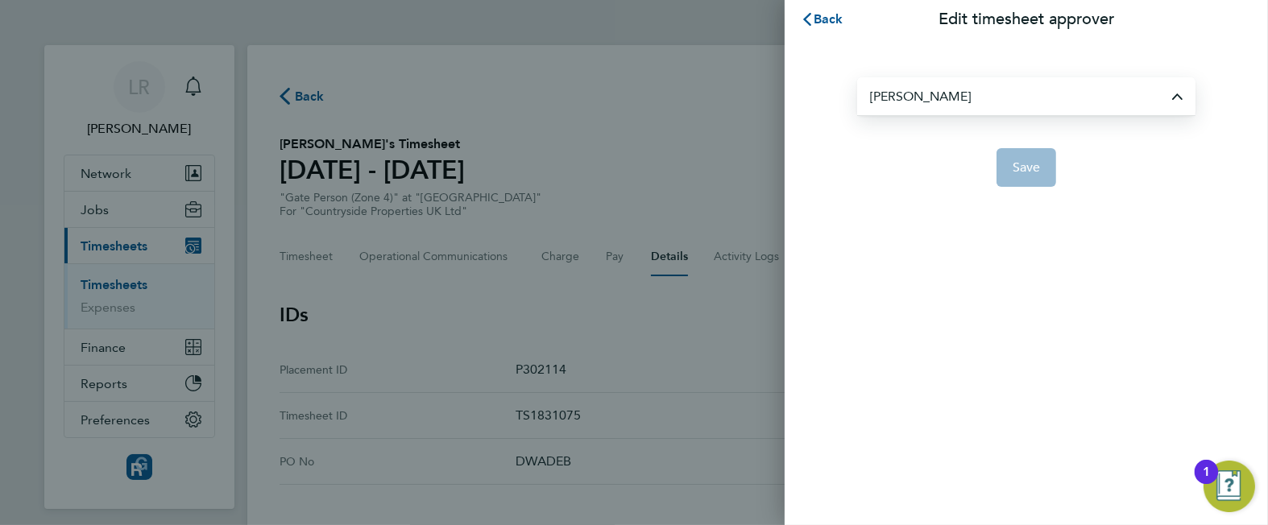
type input "[PERSON_NAME]"
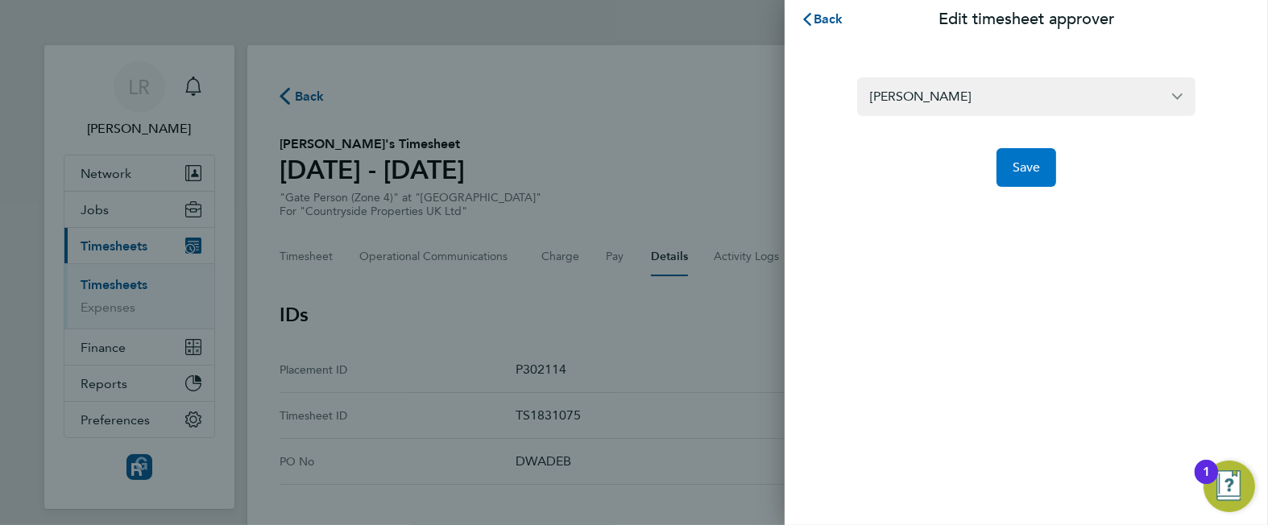
click at [1019, 164] on span "Save" at bounding box center [1026, 167] width 28 height 16
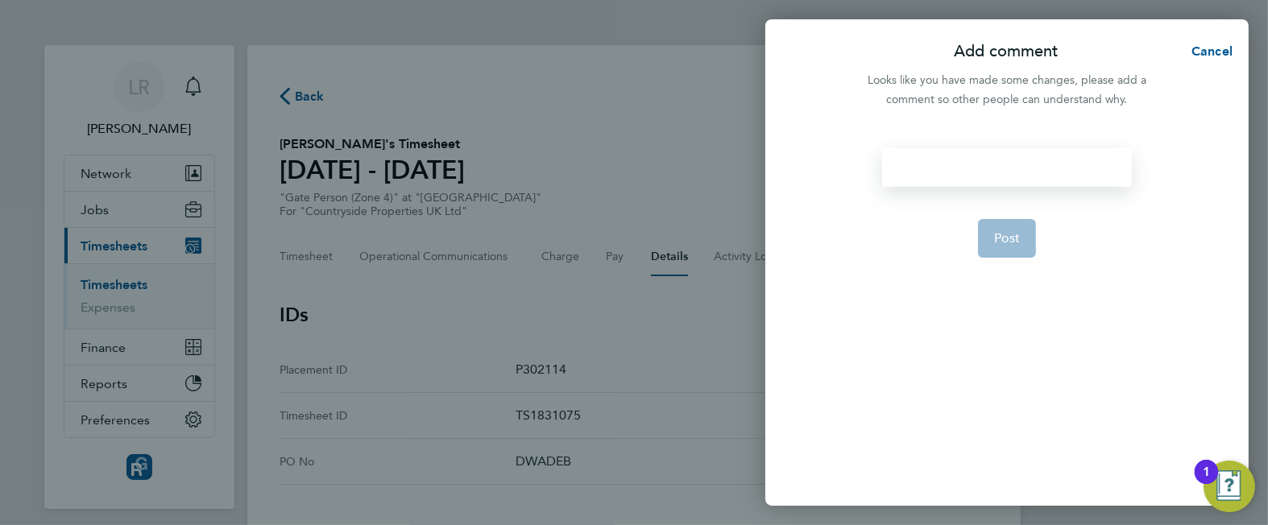
click at [964, 166] on div at bounding box center [1006, 167] width 249 height 39
paste div
click at [1003, 244] on span "Post" at bounding box center [1007, 238] width 27 height 16
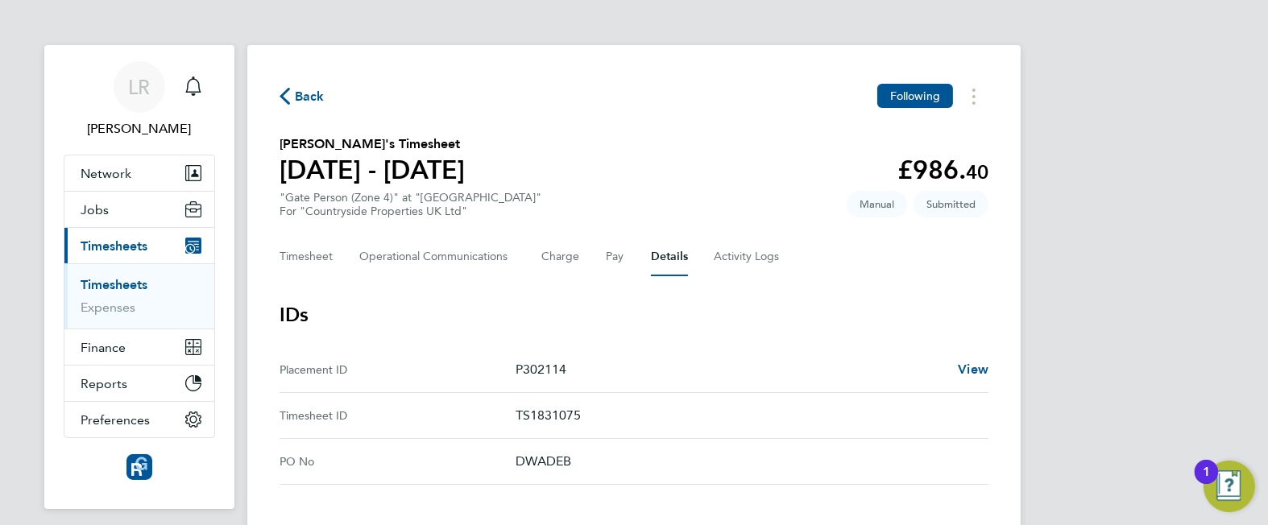
click at [286, 97] on icon "button" at bounding box center [284, 96] width 10 height 17
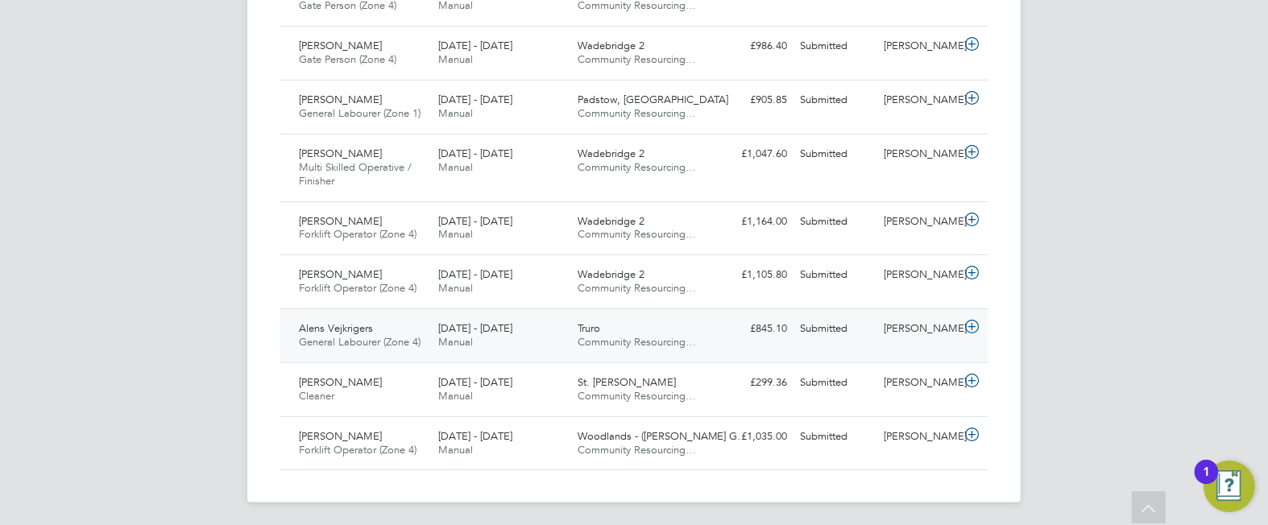
click at [524, 334] on div "22 - 28 Sep 2025 Manual" at bounding box center [501, 336] width 139 height 40
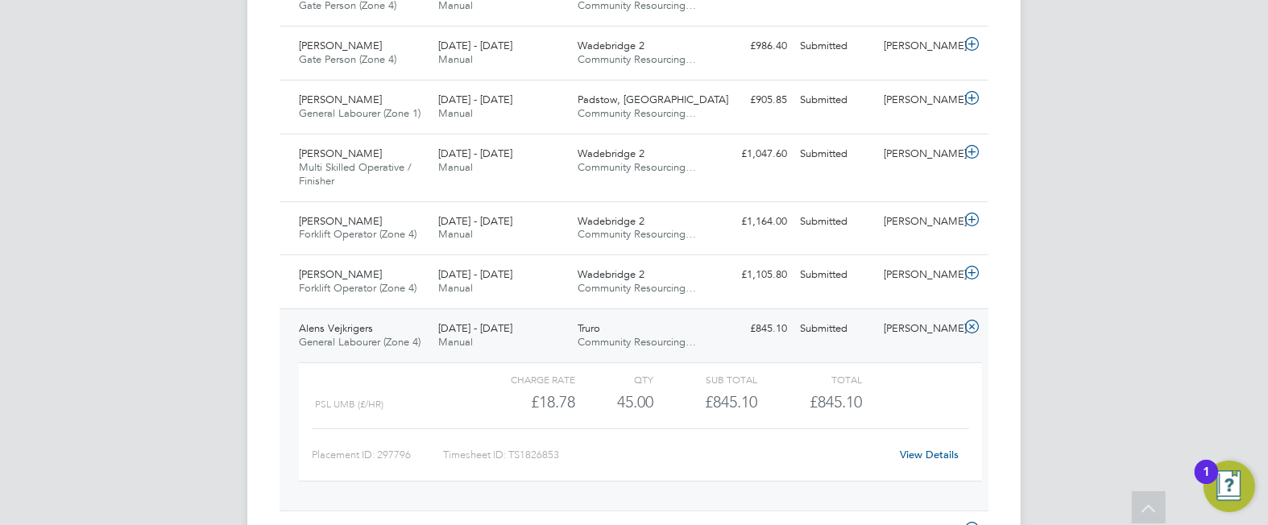
click at [909, 452] on link "View Details" at bounding box center [929, 455] width 59 height 14
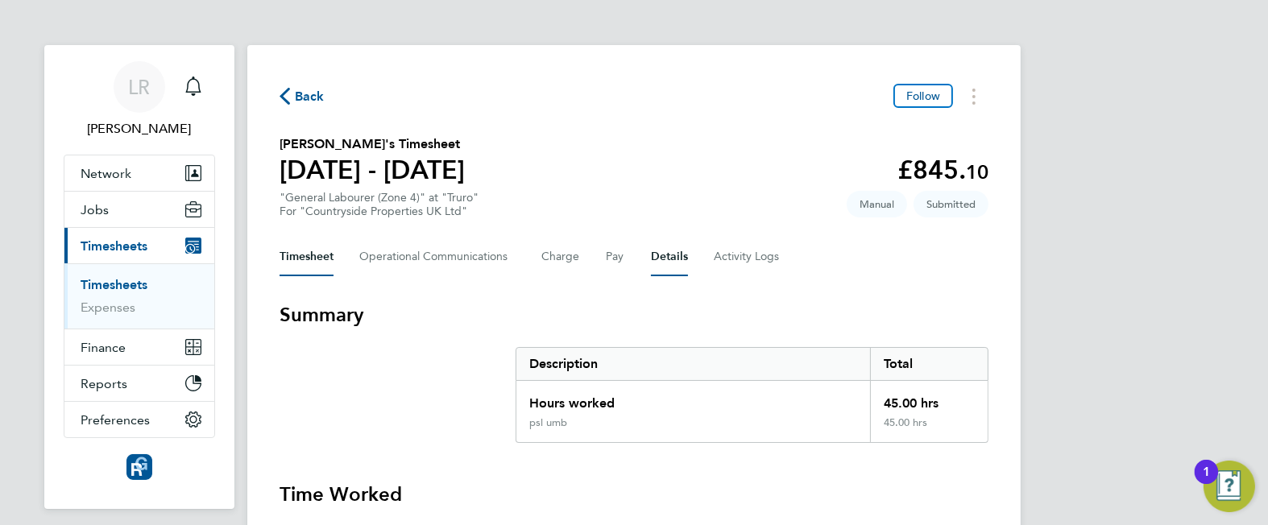
click at [656, 256] on button "Details" at bounding box center [669, 257] width 37 height 39
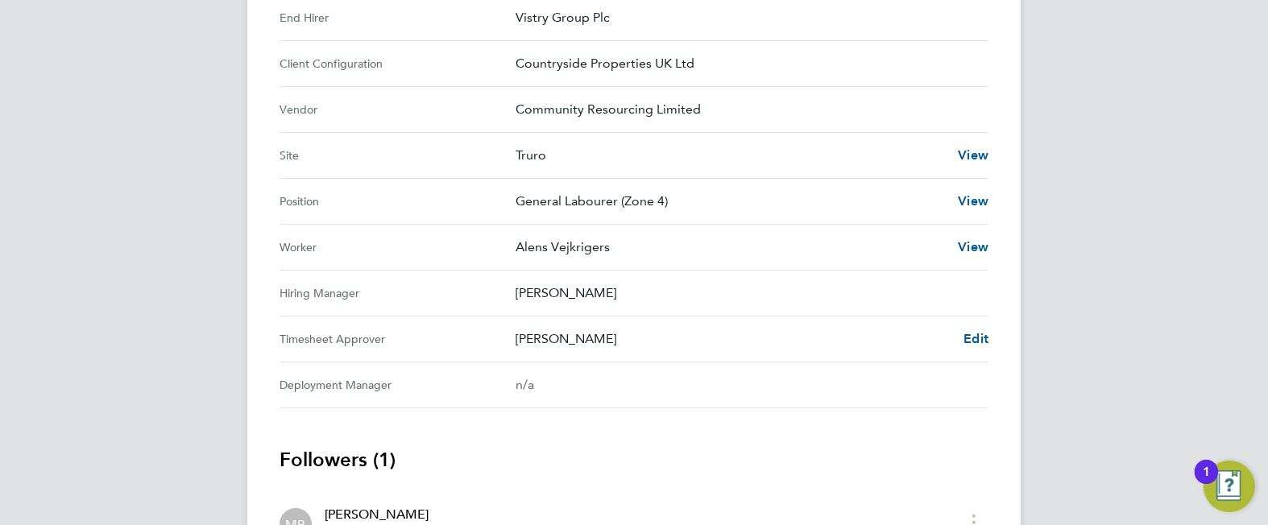
scroll to position [579, 0]
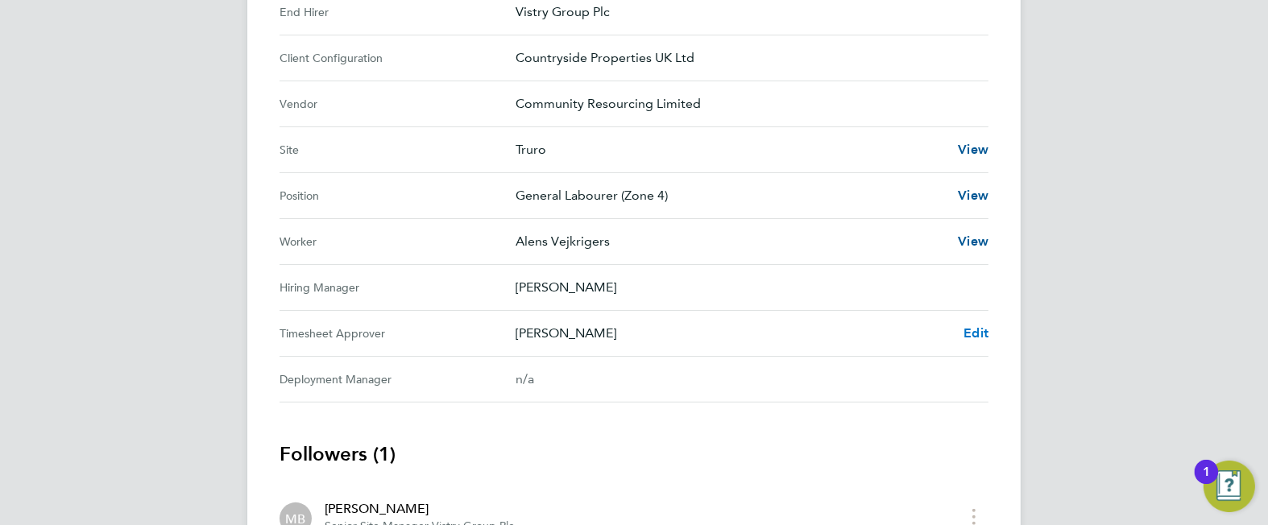
click at [969, 333] on span "Edit" at bounding box center [975, 332] width 25 height 15
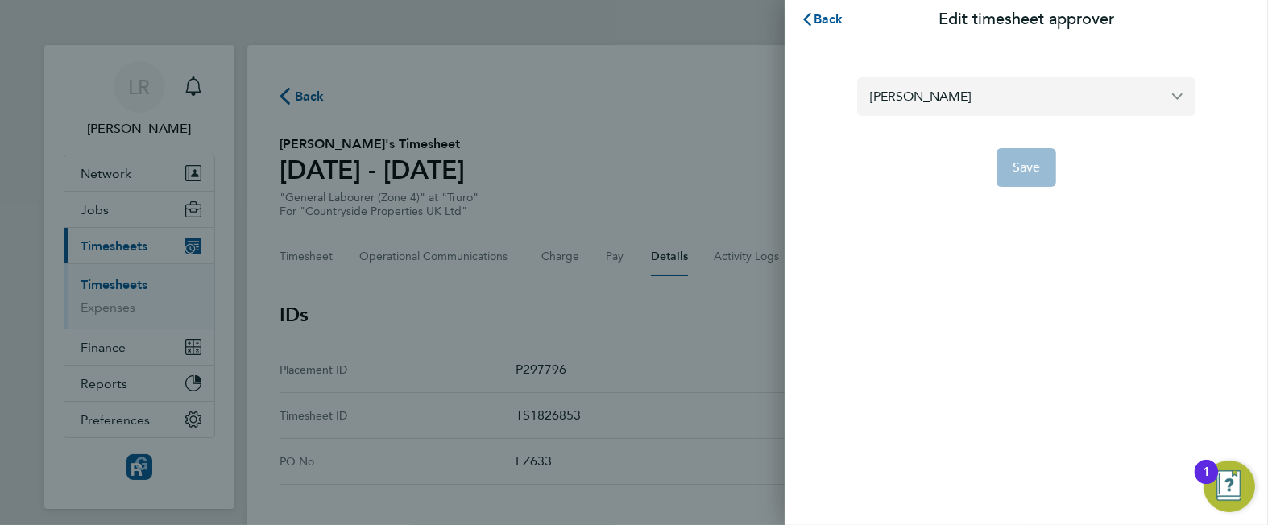
click at [967, 113] on input "[PERSON_NAME]" at bounding box center [1026, 96] width 338 height 38
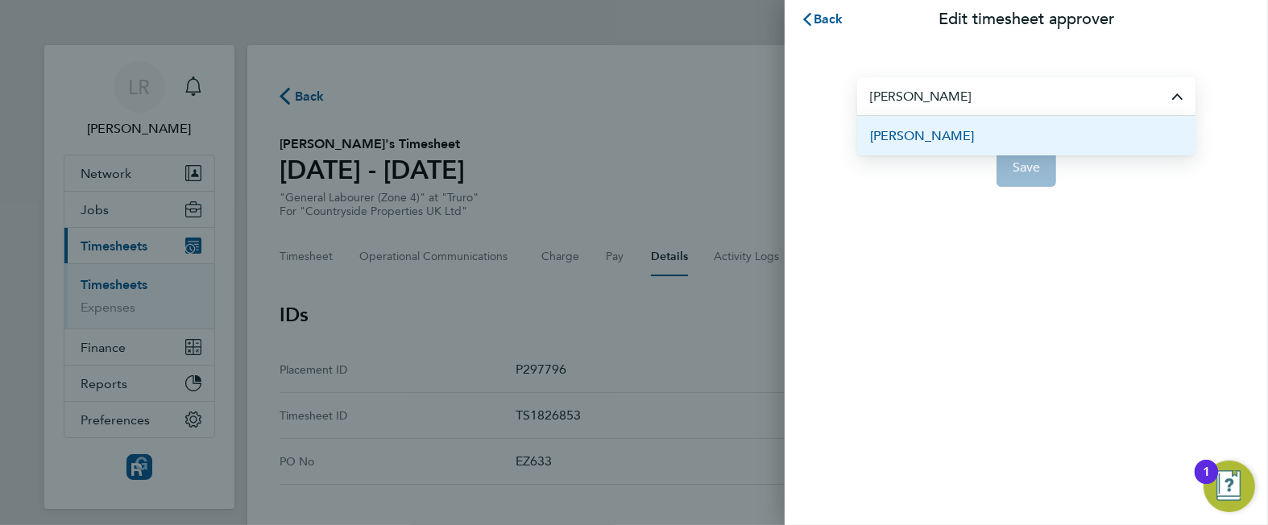
click at [906, 140] on span "[PERSON_NAME]" at bounding box center [922, 135] width 104 height 19
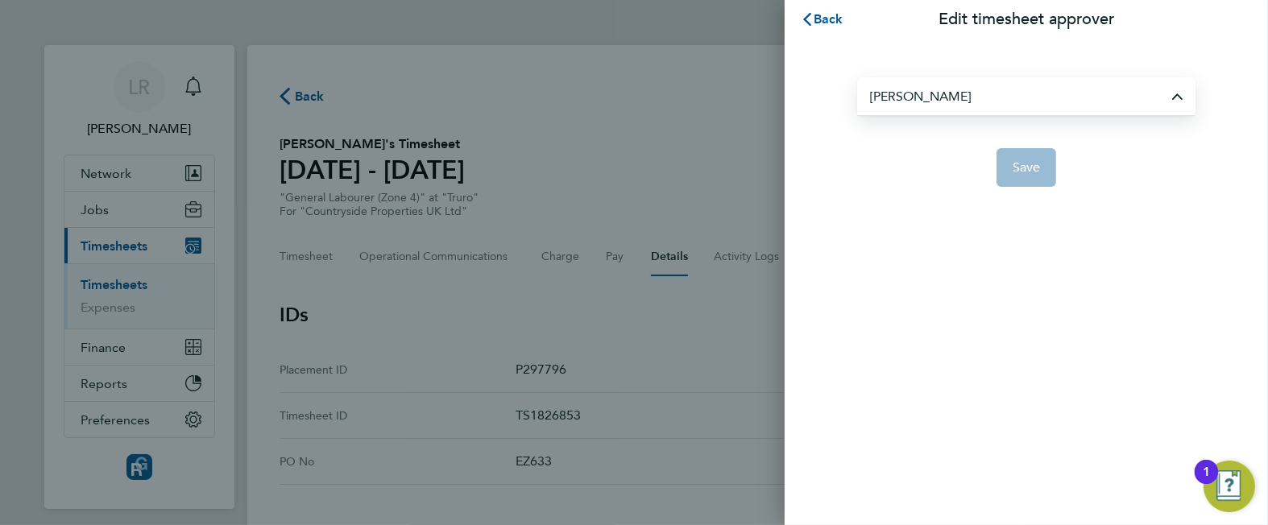
type input "[PERSON_NAME]"
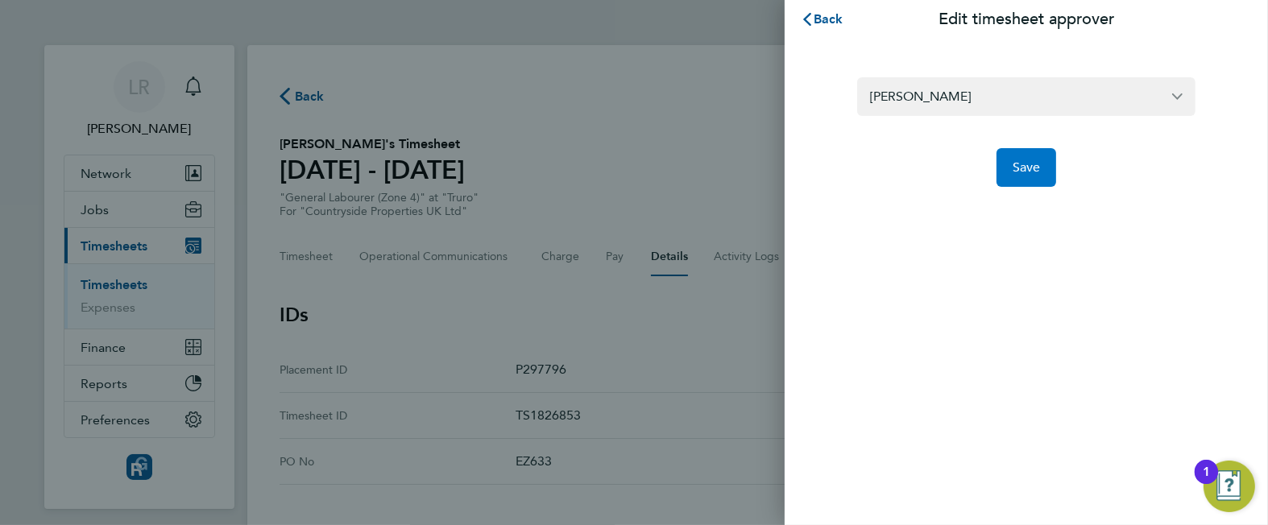
click at [1016, 170] on span "Save" at bounding box center [1026, 167] width 28 height 16
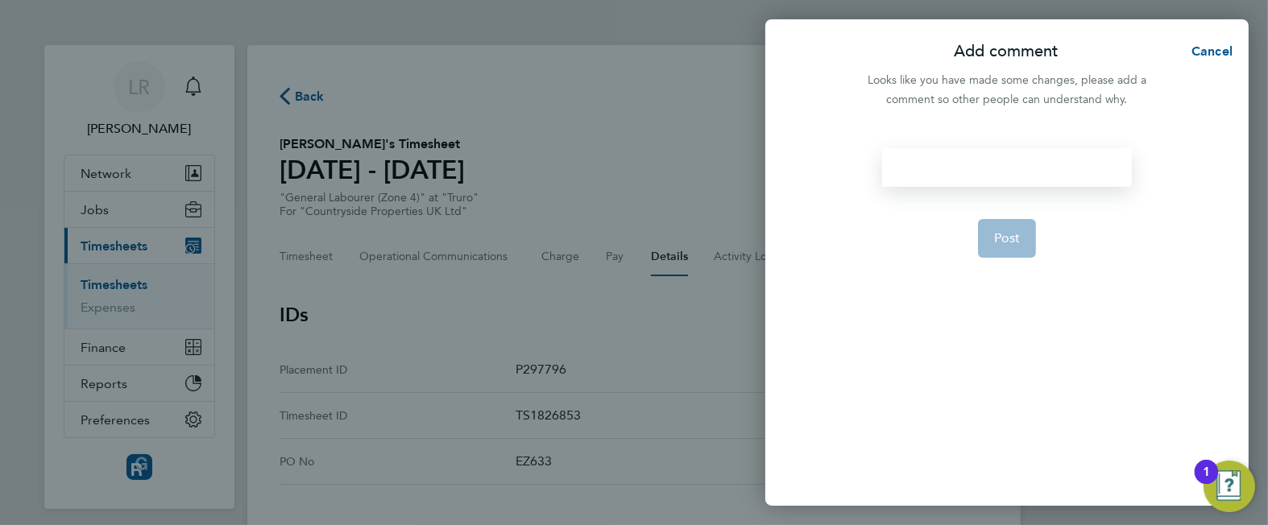
click at [919, 177] on div at bounding box center [1006, 167] width 249 height 39
paste div
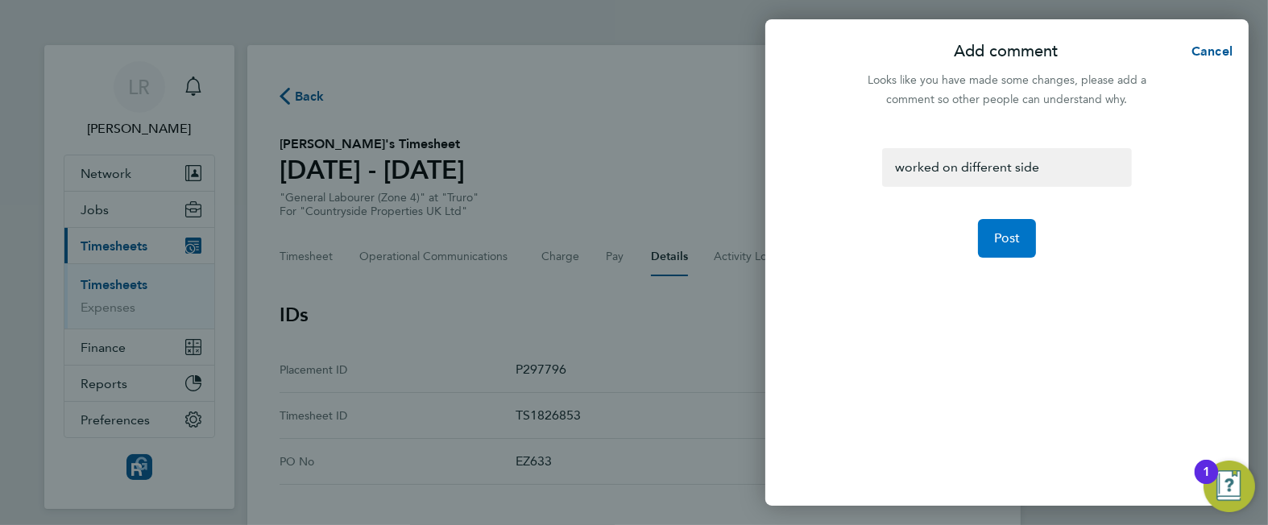
click at [1014, 242] on span "Post" at bounding box center [1007, 238] width 27 height 16
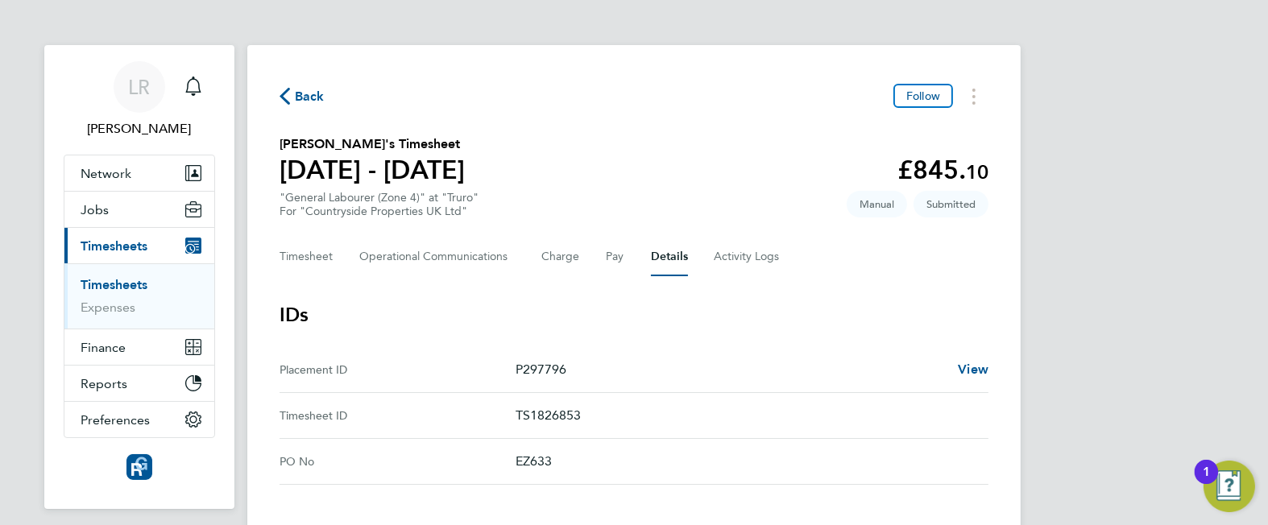
click at [283, 96] on icon "button" at bounding box center [284, 96] width 10 height 17
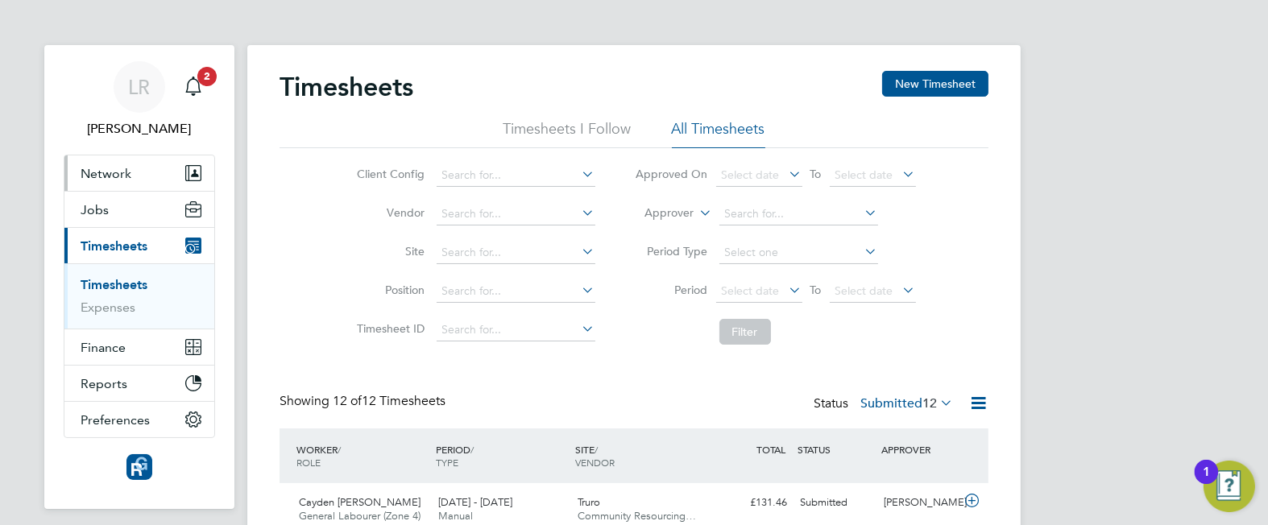
click at [101, 172] on span "Network" at bounding box center [106, 173] width 51 height 15
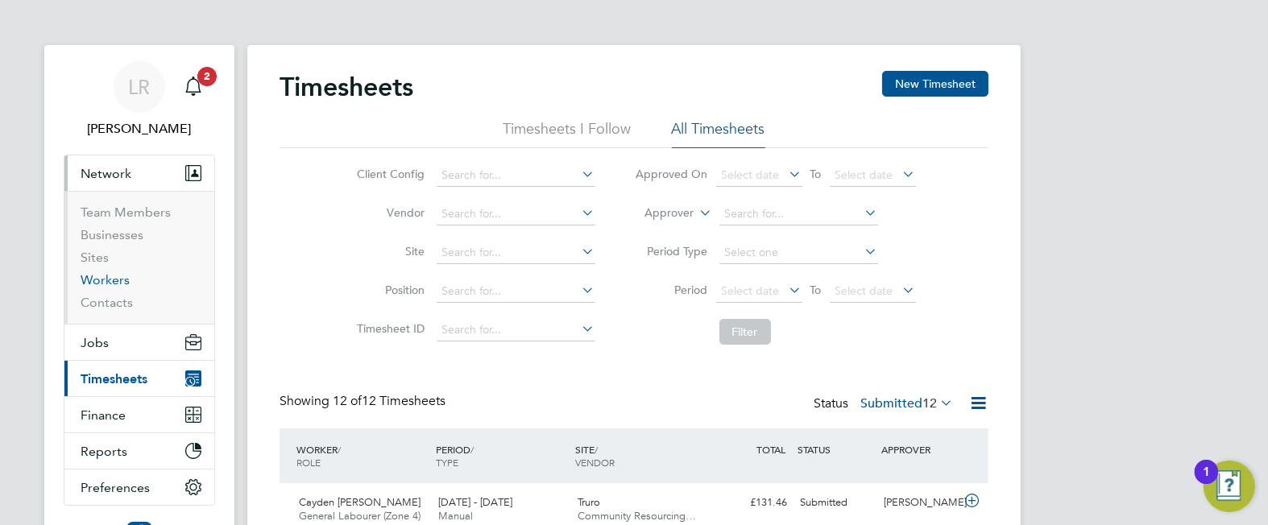
click at [101, 280] on link "Workers" at bounding box center [105, 279] width 49 height 15
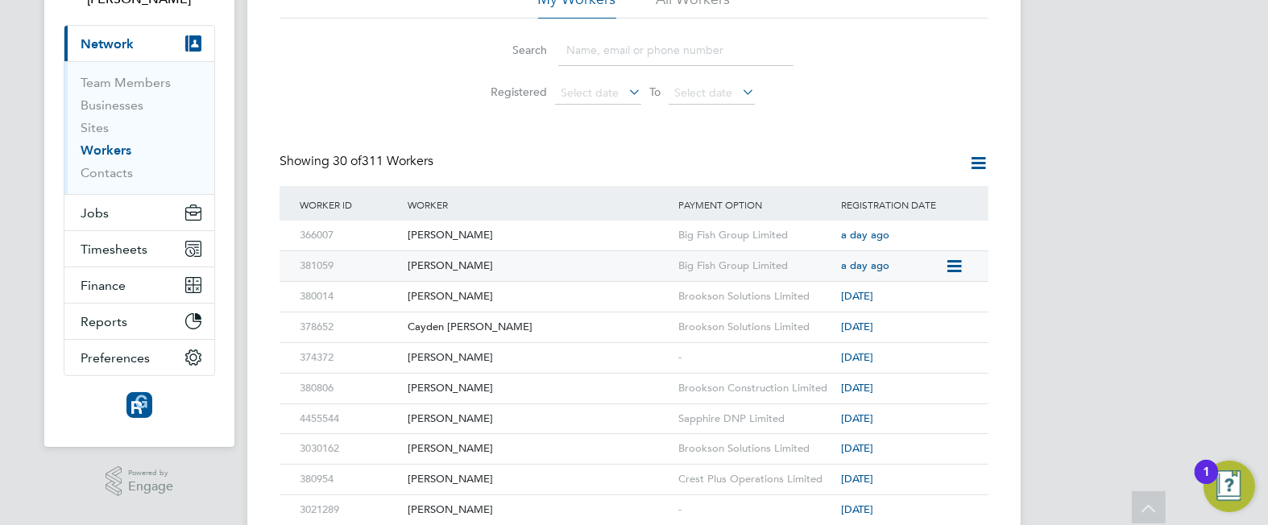
click at [458, 256] on div "[PERSON_NAME]" at bounding box center [539, 266] width 271 height 30
click at [952, 297] on icon at bounding box center [953, 297] width 16 height 19
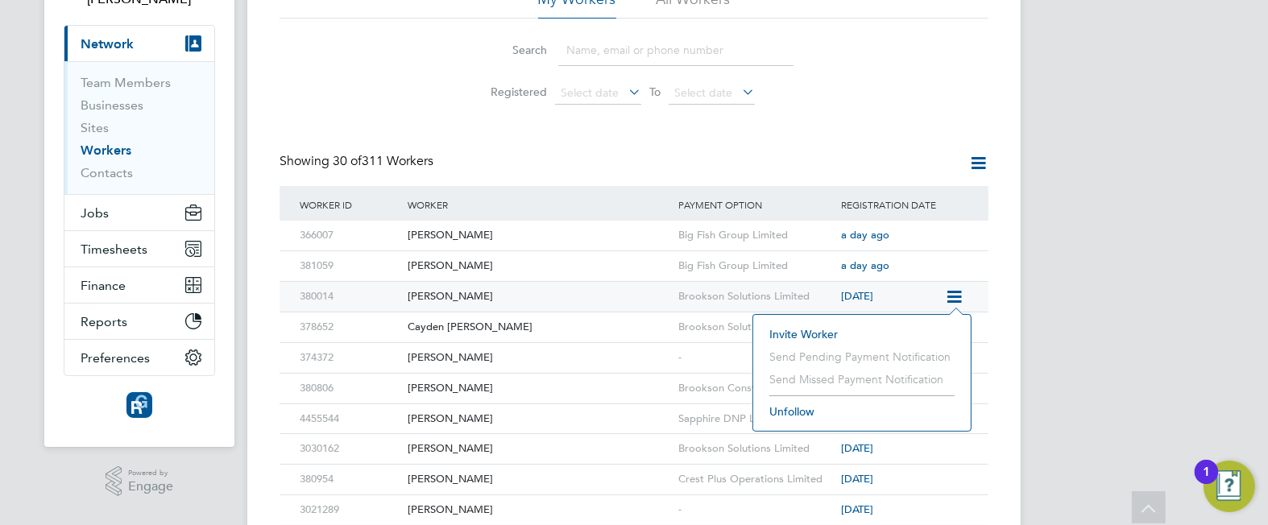
click at [667, 294] on div "[PERSON_NAME]" at bounding box center [539, 297] width 271 height 30
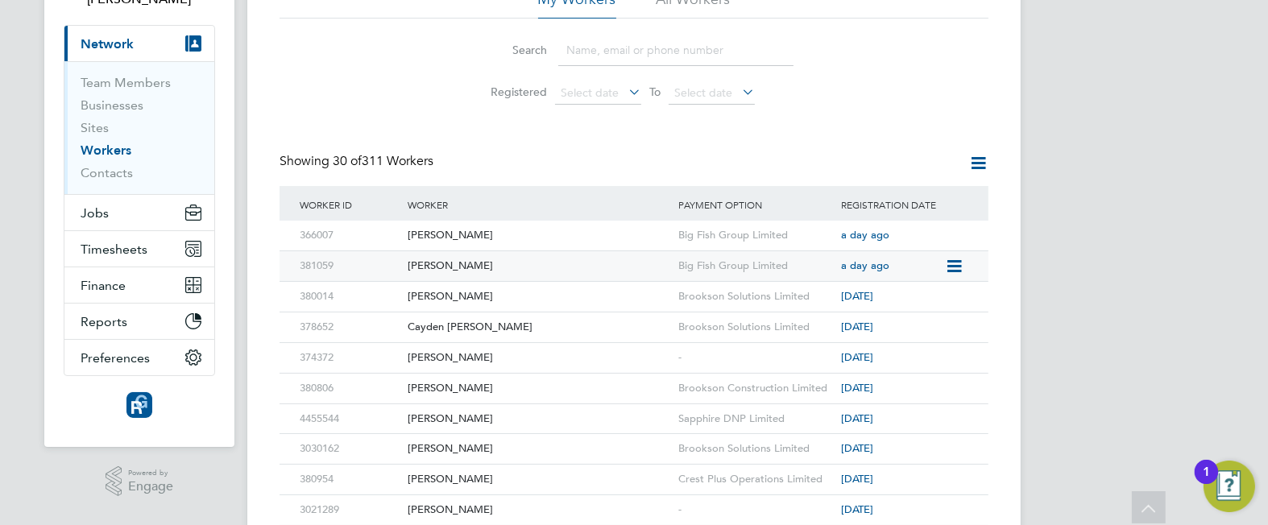
click at [433, 266] on div "[PERSON_NAME]" at bounding box center [539, 266] width 271 height 30
click at [449, 325] on div "Cayden Cahill" at bounding box center [539, 328] width 271 height 30
click at [418, 230] on div "Paul Carter" at bounding box center [539, 236] width 271 height 30
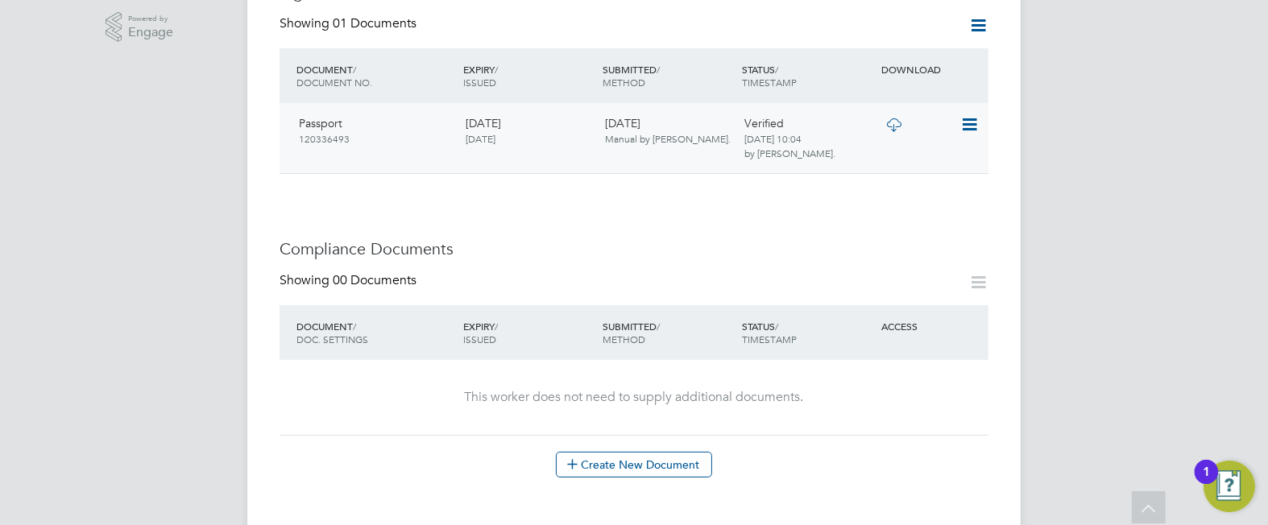
scroll to position [379, 0]
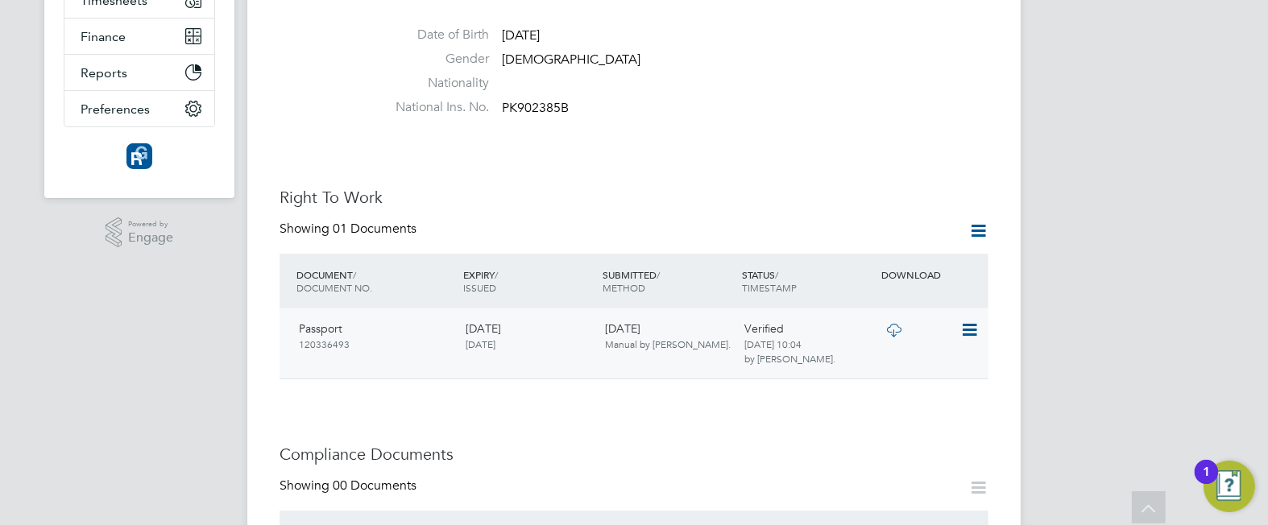
click at [967, 321] on icon at bounding box center [968, 330] width 16 height 19
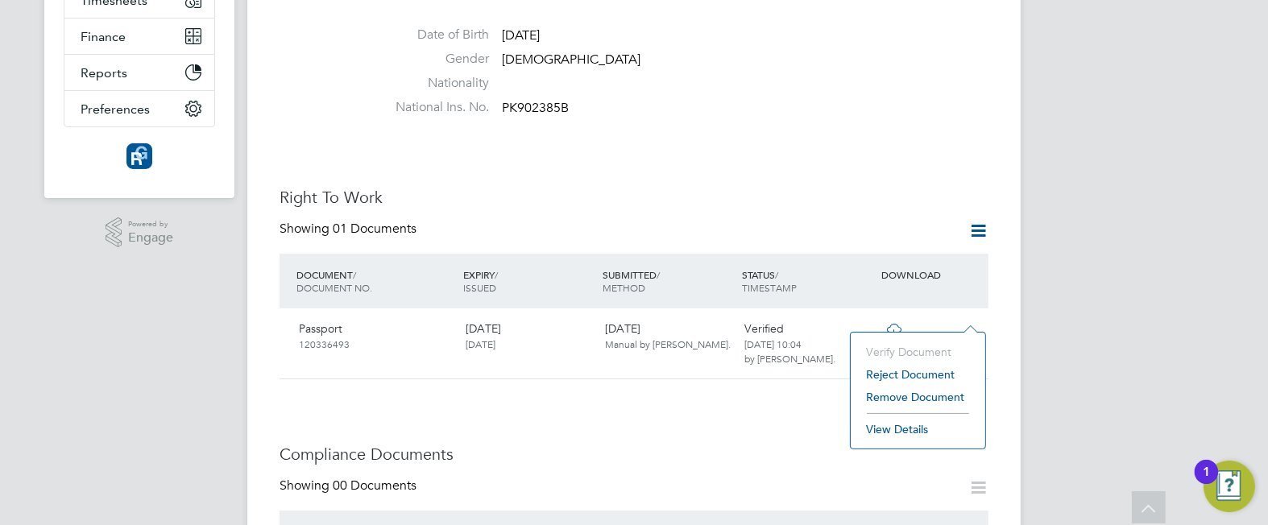
click at [891, 423] on li "View Details" at bounding box center [918, 429] width 118 height 23
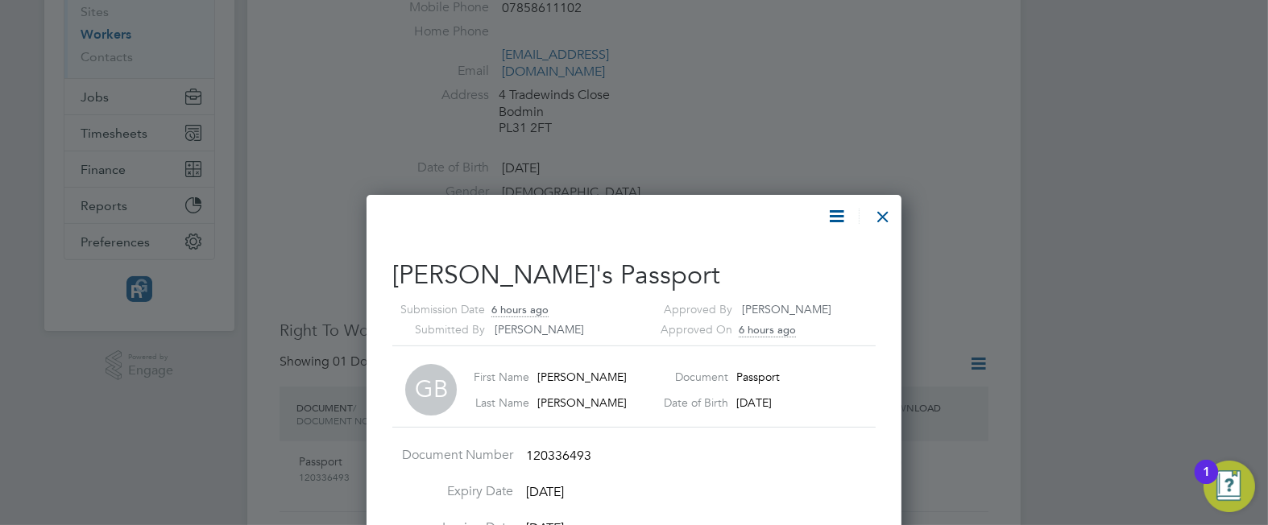
scroll to position [221, 0]
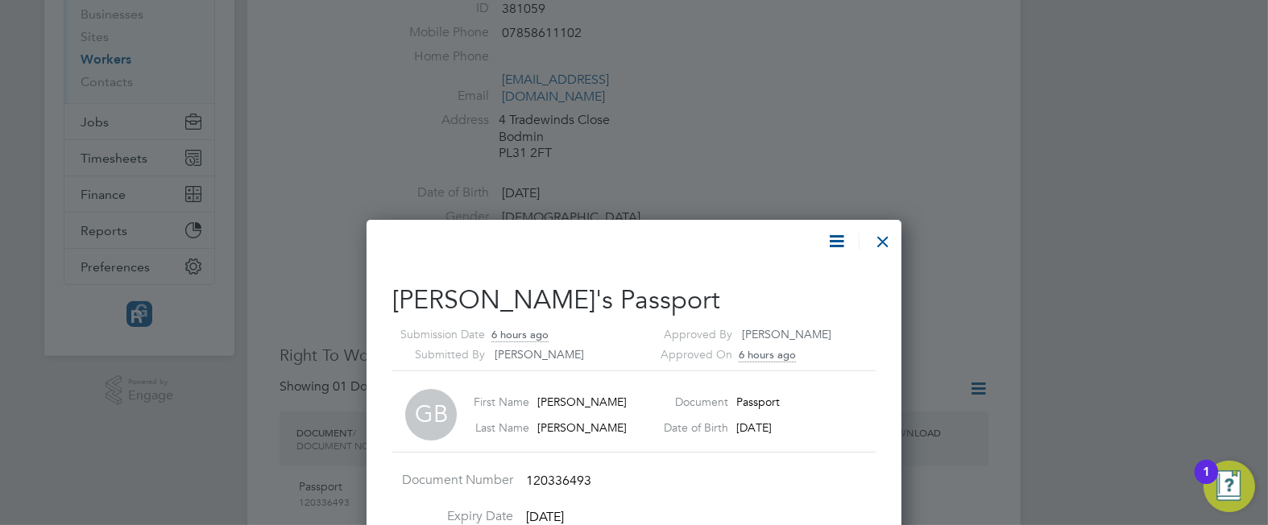
click at [881, 235] on div at bounding box center [882, 237] width 29 height 29
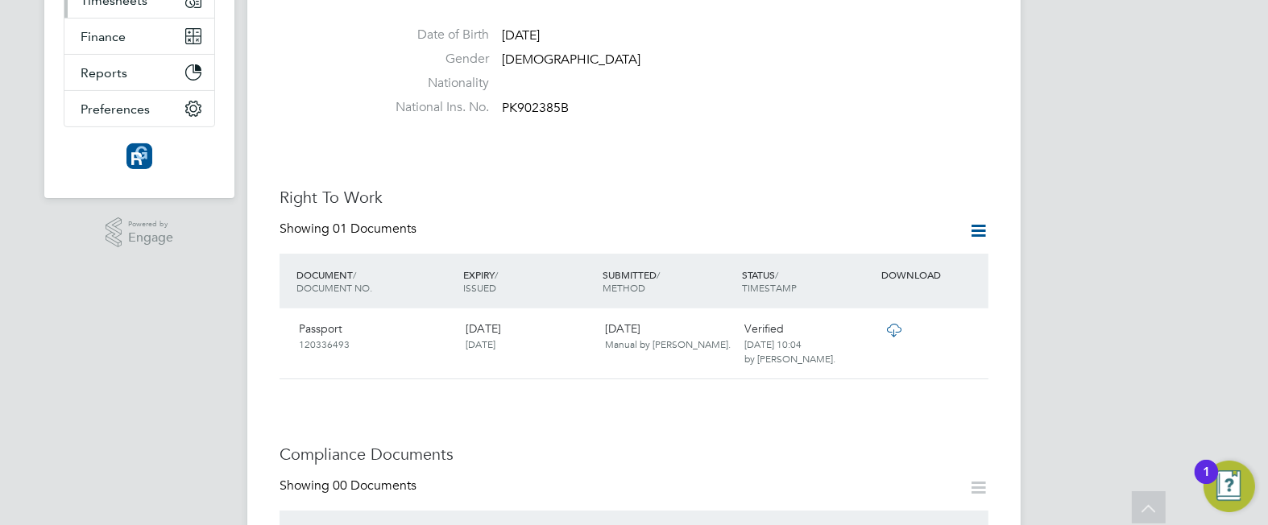
scroll to position [0, 0]
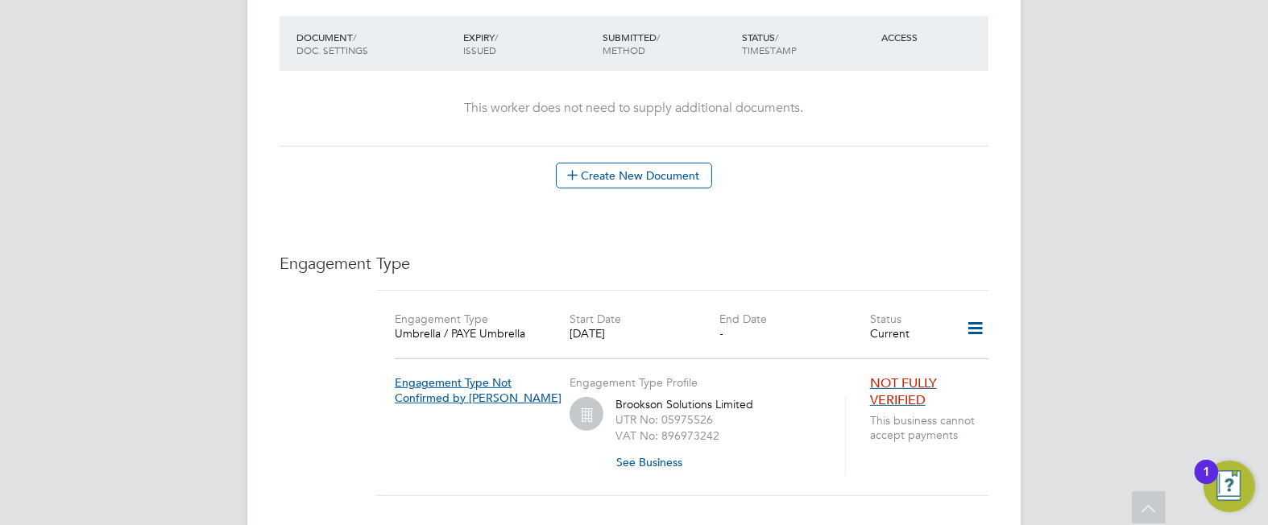
scroll to position [909, 0]
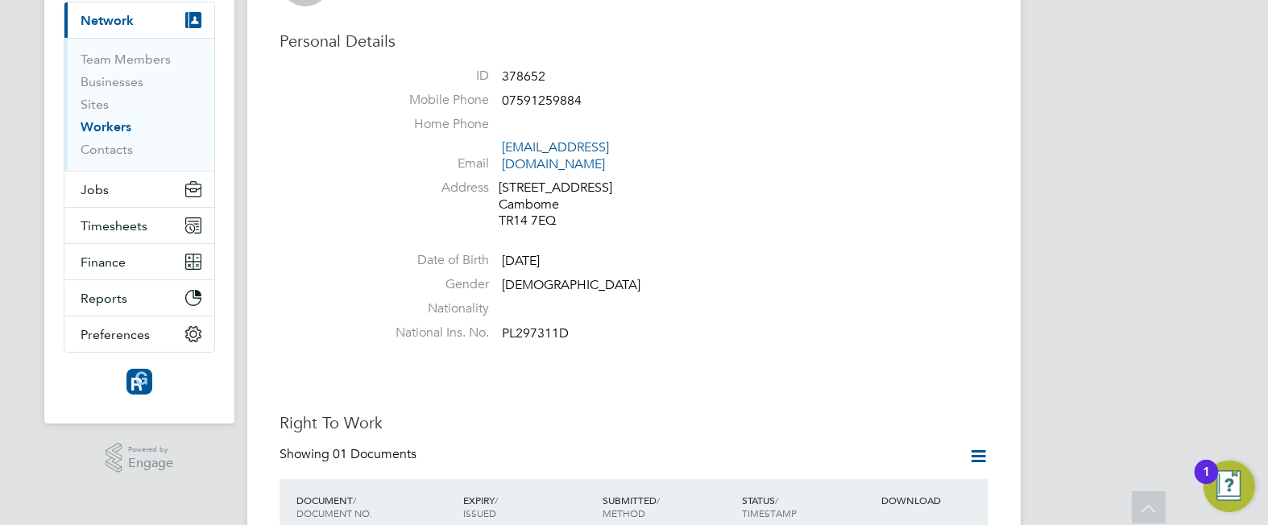
scroll to position [0, 0]
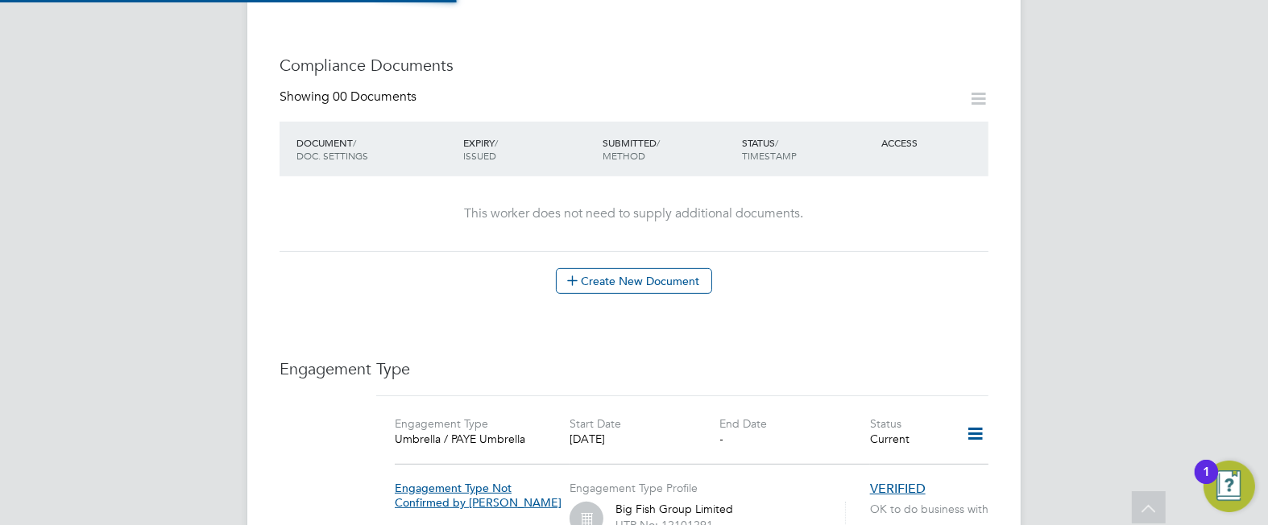
scroll to position [739, 0]
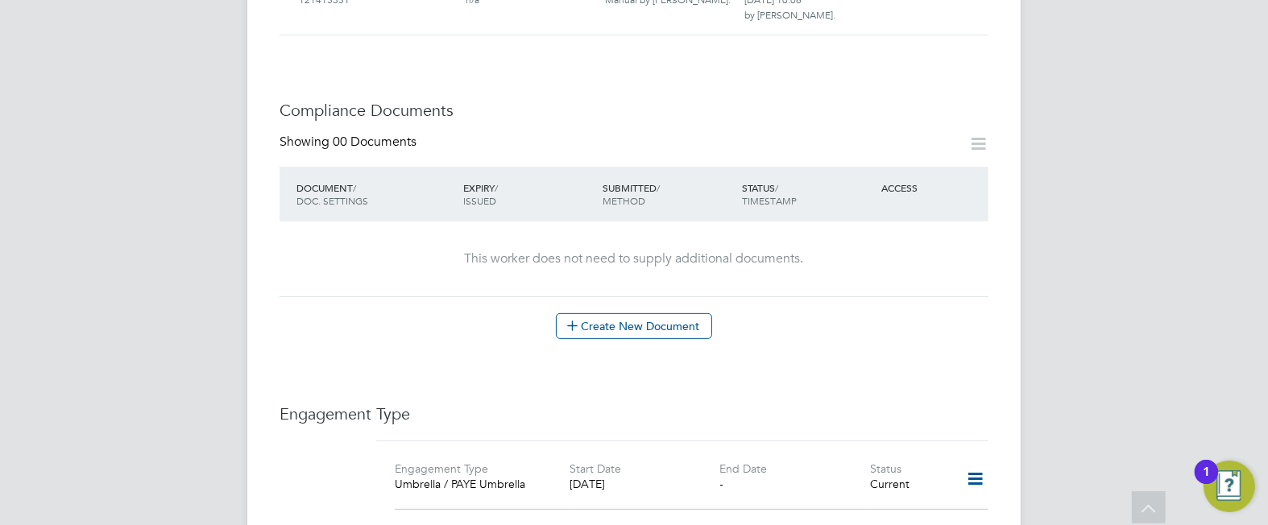
click at [1222, 245] on div "LR [PERSON_NAME] Notifications 2 Applications: Current page: Network Team Membe…" at bounding box center [634, 158] width 1268 height 1794
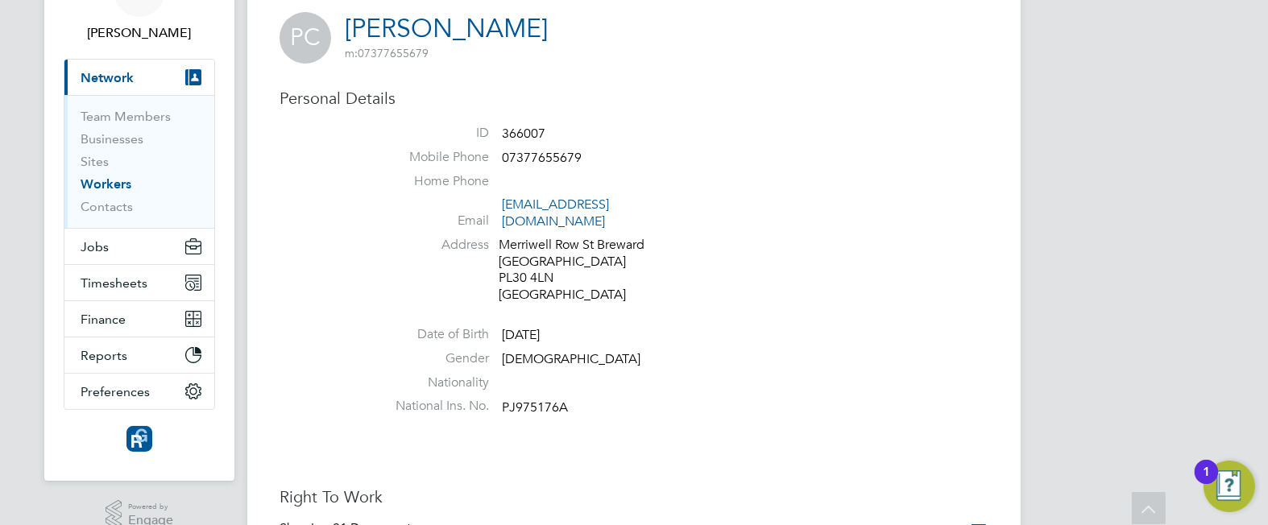
scroll to position [0, 0]
